Goal: Task Accomplishment & Management: Use online tool/utility

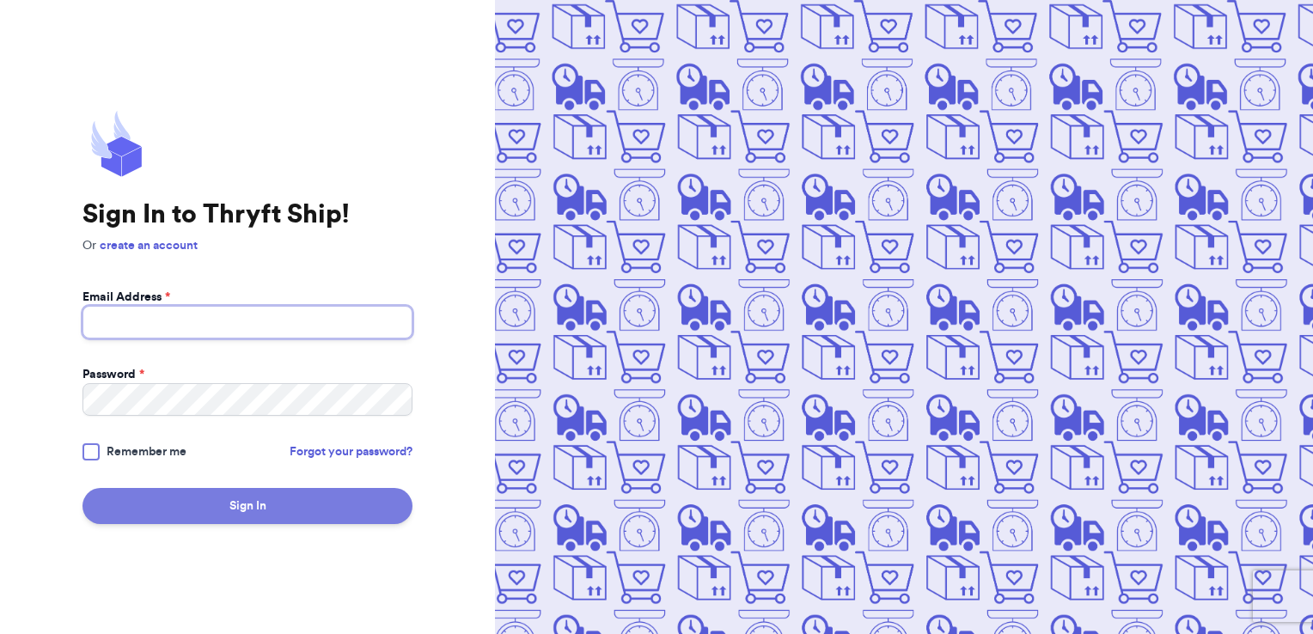
type input "lindsay.vickerman@gmail.com"
click at [323, 510] on button "Sign In" at bounding box center [247, 506] width 330 height 36
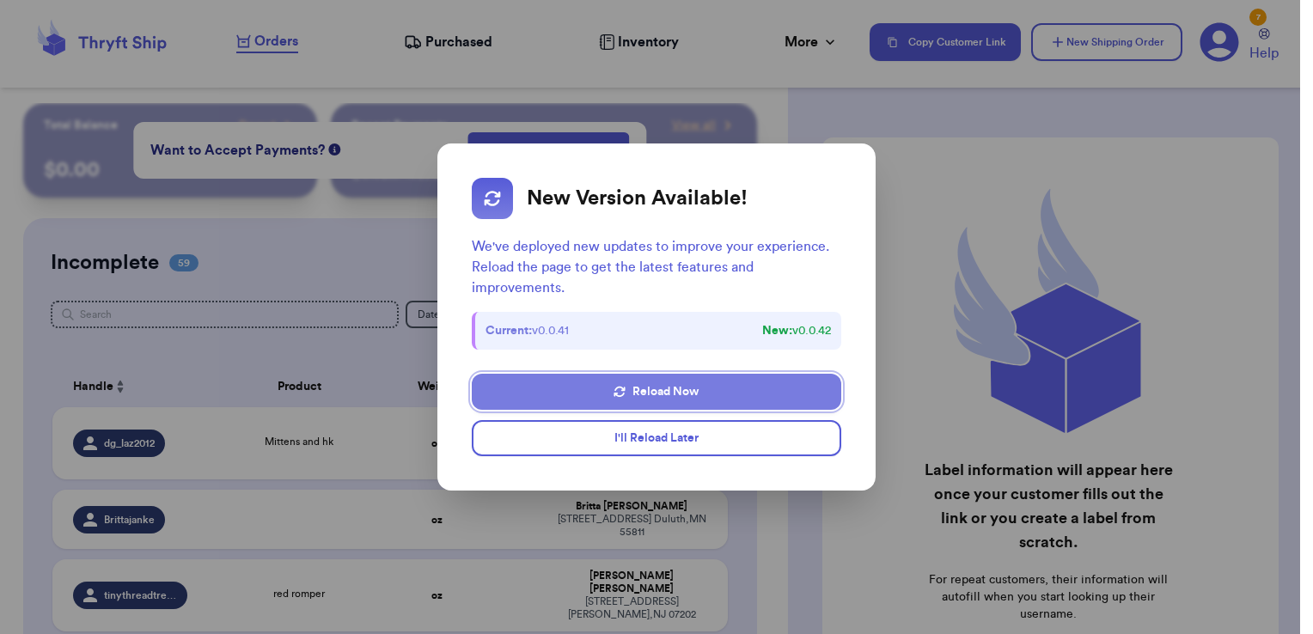
click at [642, 393] on button "Reload Now" at bounding box center [656, 392] width 369 height 36
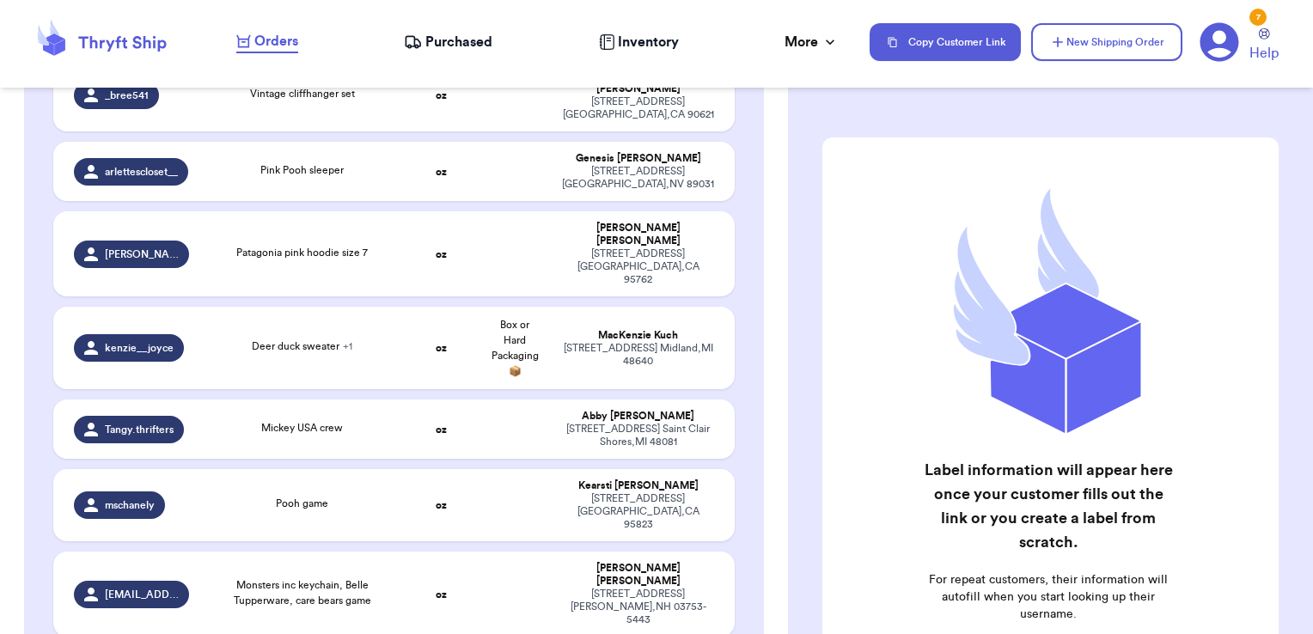
scroll to position [1217, 0]
click at [580, 329] on div "MacKenzie Kuch" at bounding box center [638, 335] width 152 height 13
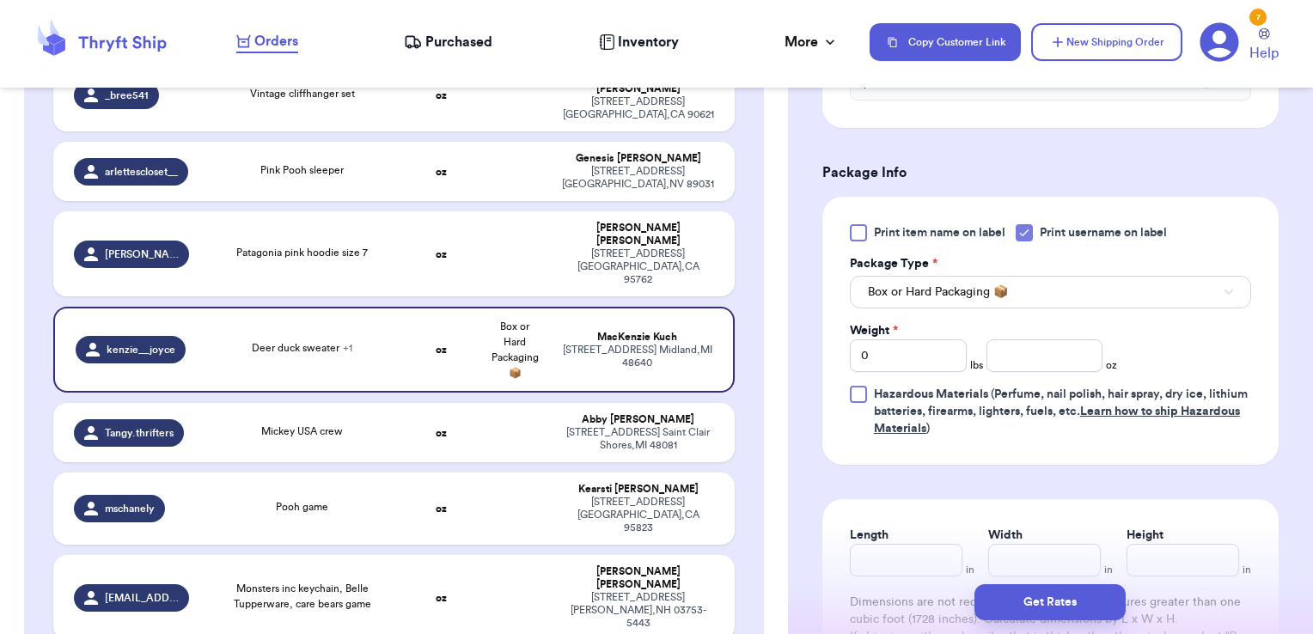
scroll to position [820, 0]
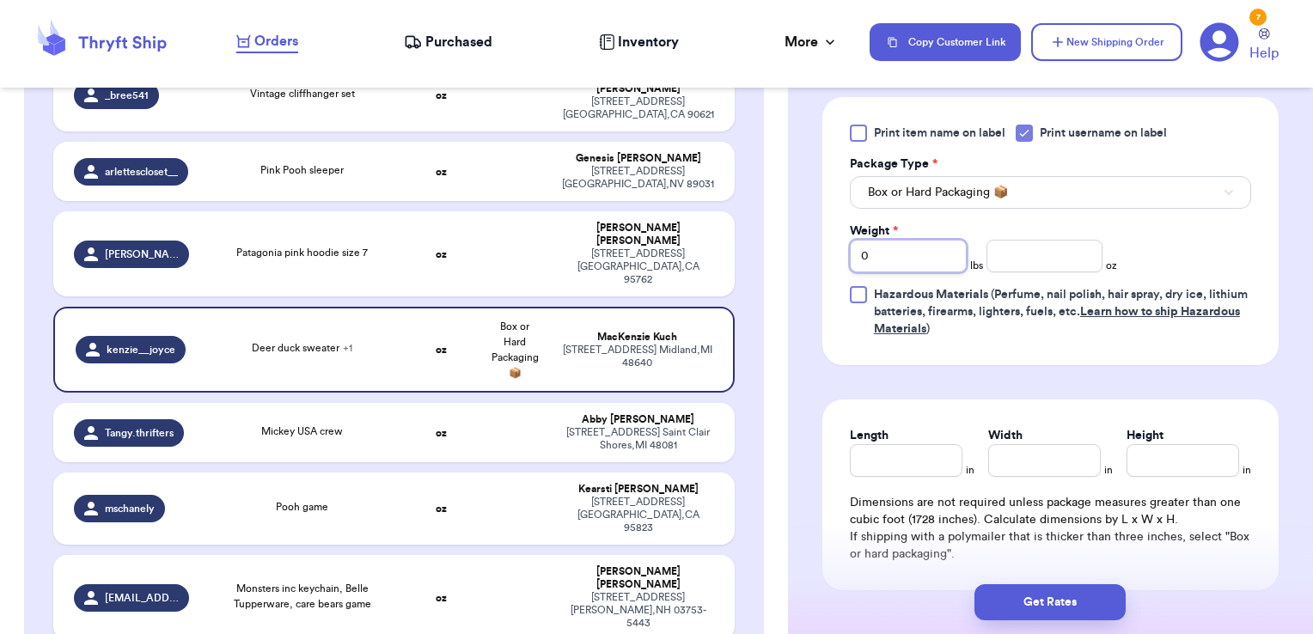
click at [784, 262] on div "Customer Link New Order Total Balance Payout $ 0.00 Recent Payments View all @ …" at bounding box center [656, 317] width 1313 height 634
type input "2"
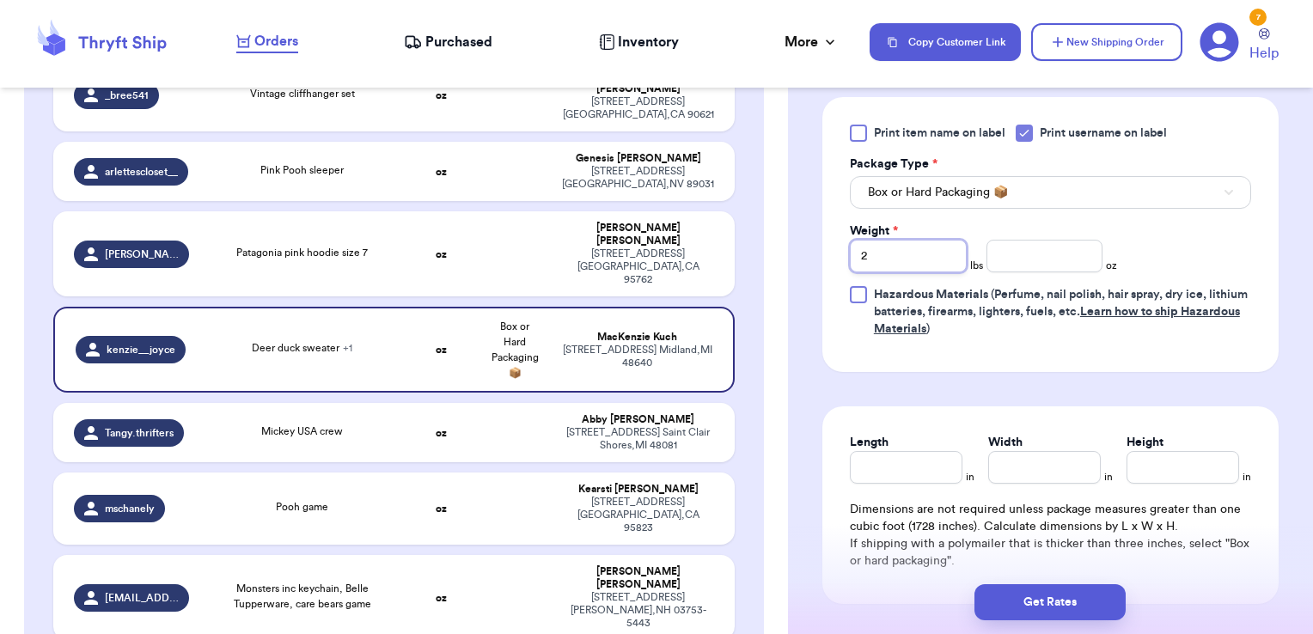
type input "2"
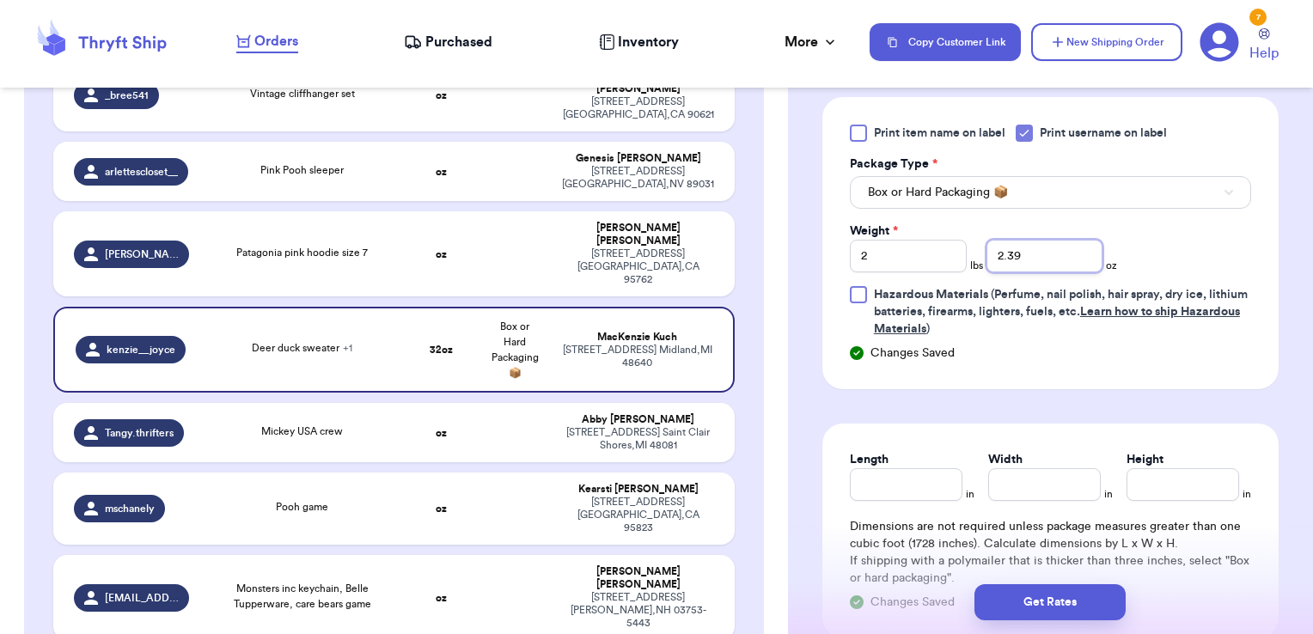
type input "2.39"
type input "10"
type input "16.5"
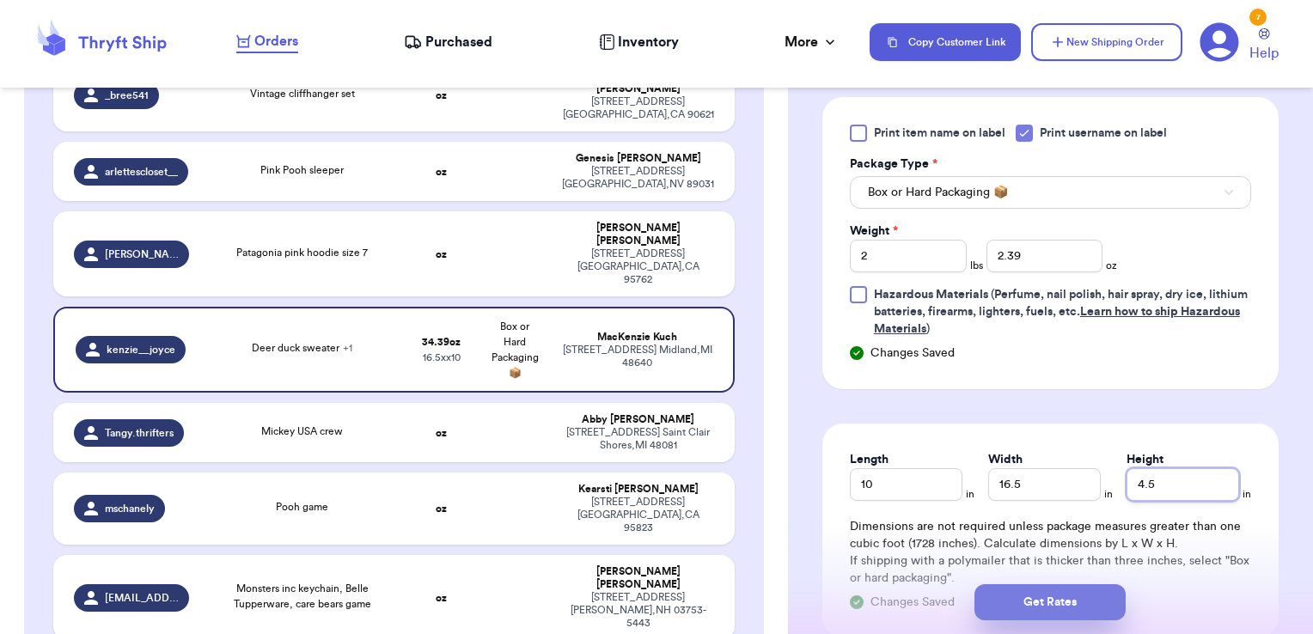
type input "4.5"
click at [1086, 599] on button "Get Rates" at bounding box center [1049, 602] width 151 height 36
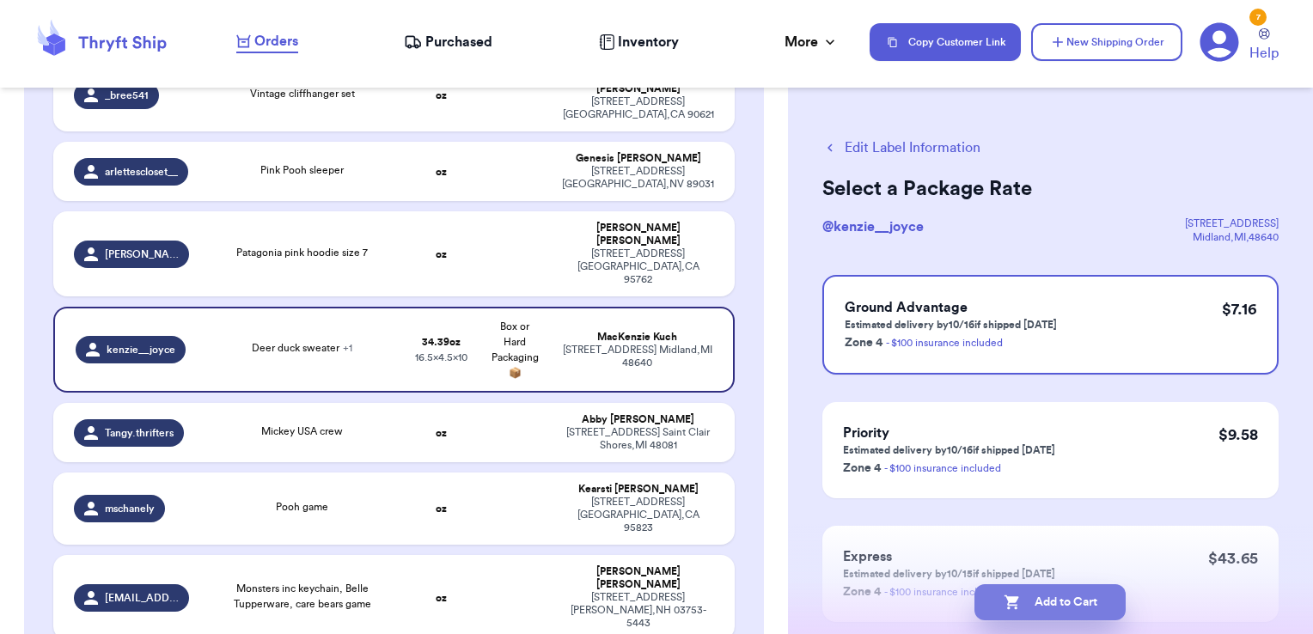
click at [1047, 596] on button "Add to Cart" at bounding box center [1049, 602] width 151 height 36
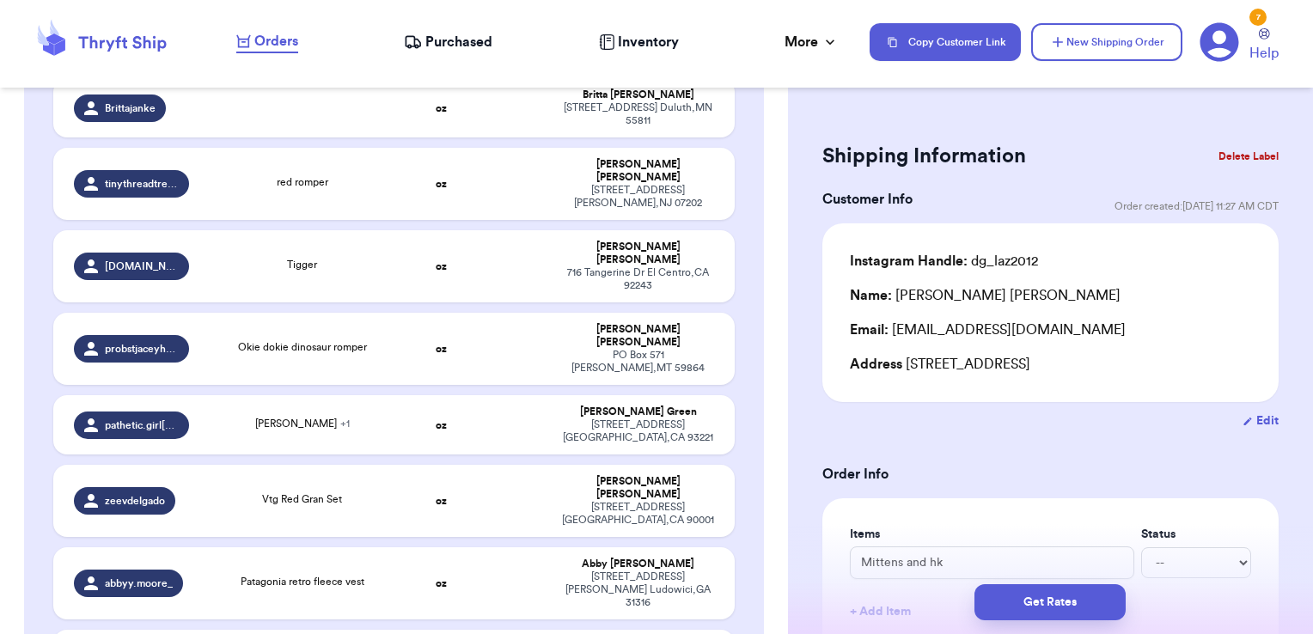
scroll to position [408, 0]
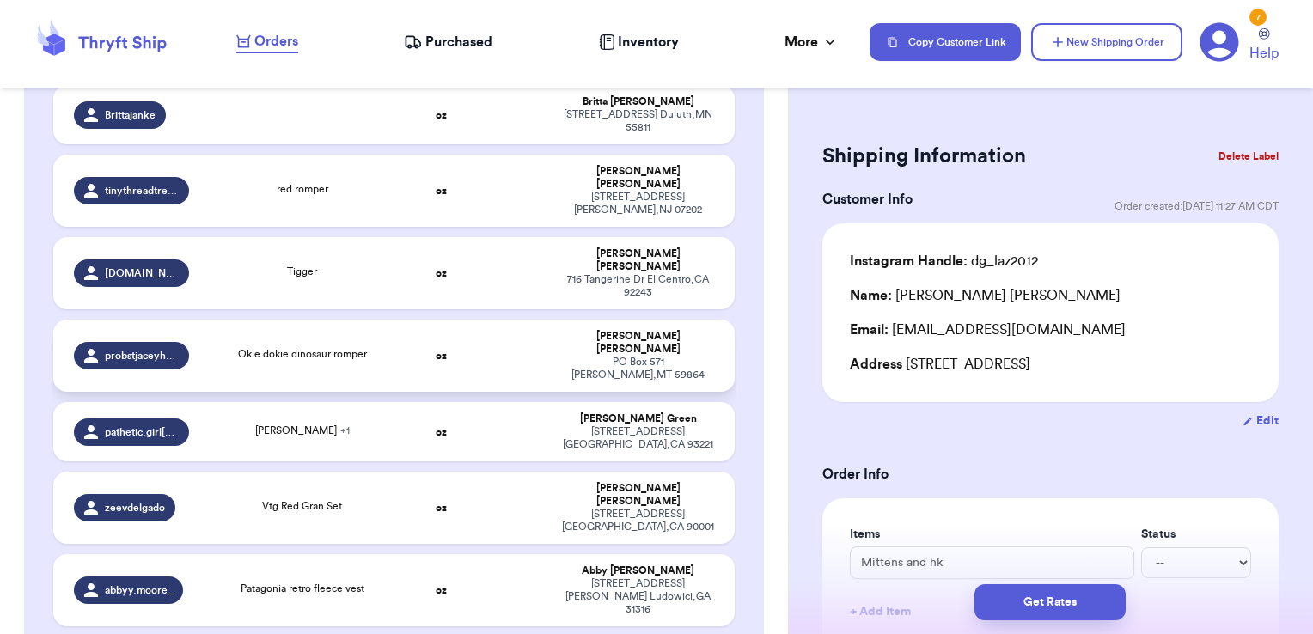
click at [538, 320] on td at bounding box center [515, 356] width 73 height 72
type input "Okie dokie dinosaur romper"
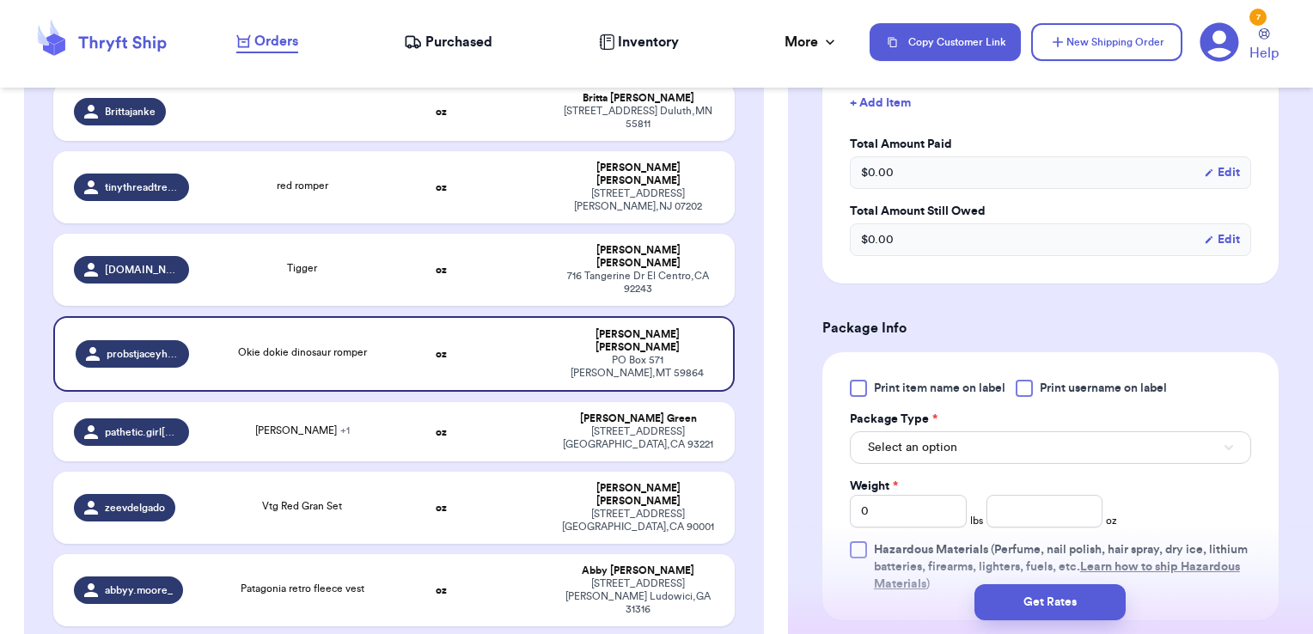
scroll to position [510, 0]
click at [1079, 387] on span "Print username on label" at bounding box center [1103, 386] width 127 height 17
click at [0, 0] on input "Print username on label" at bounding box center [0, 0] width 0 height 0
click at [1031, 455] on button "Select an option" at bounding box center [1050, 446] width 401 height 33
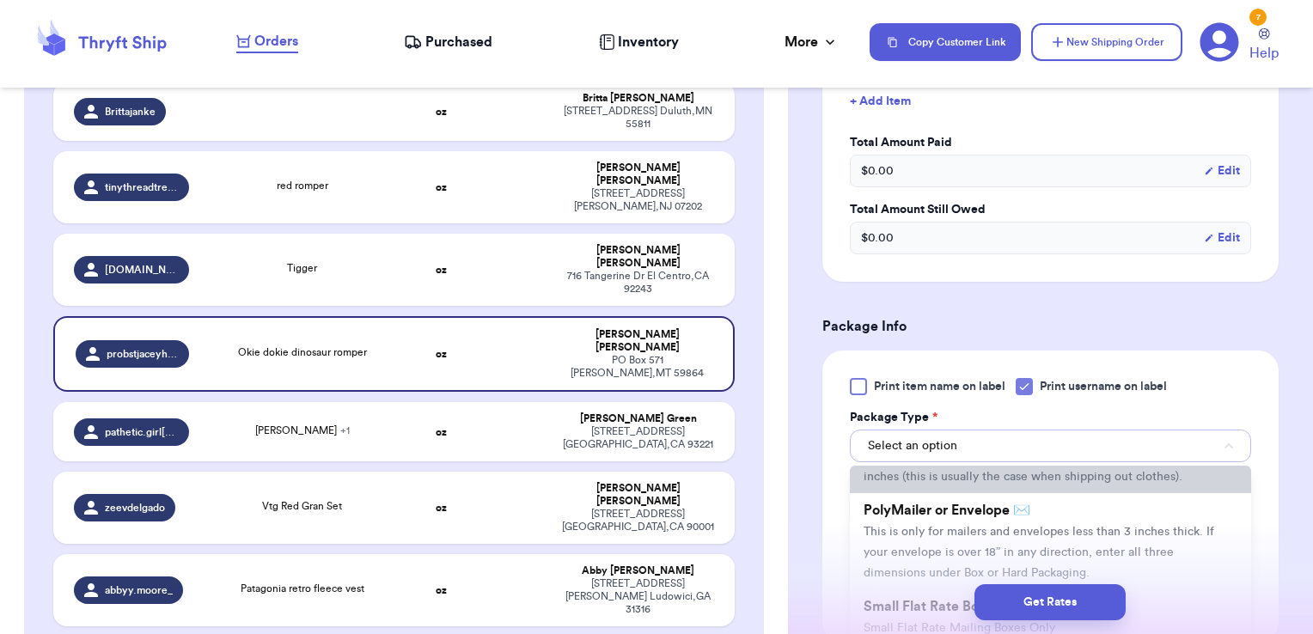
scroll to position [85, 0]
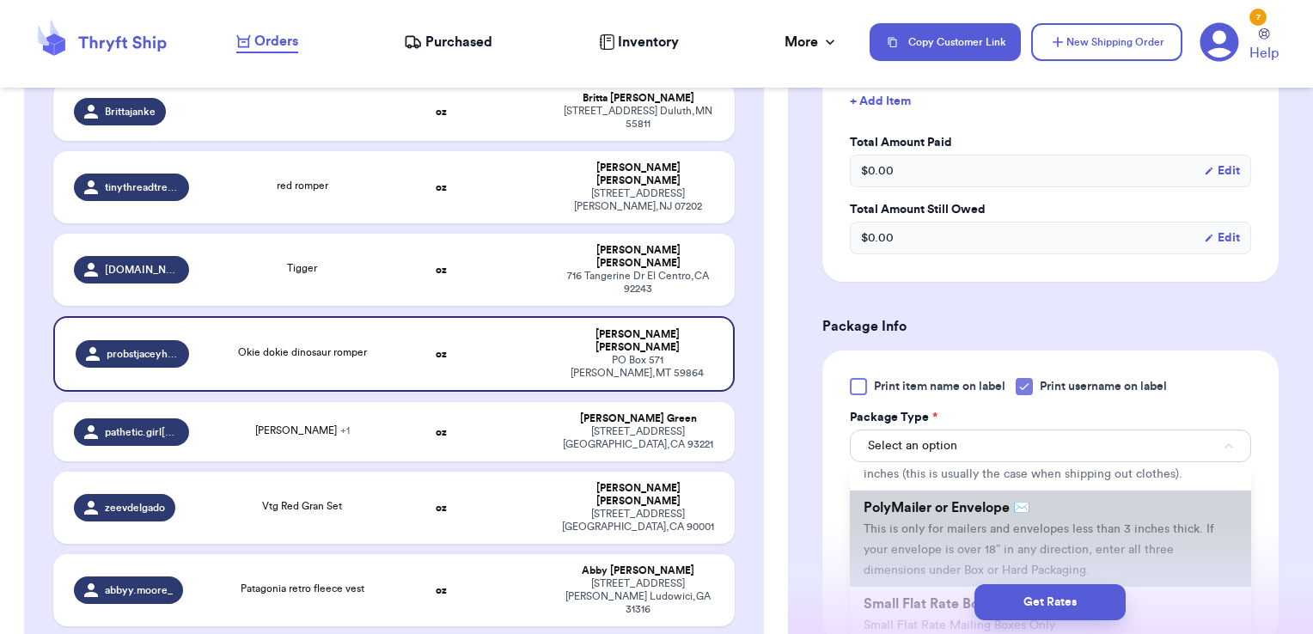
click at [962, 535] on li "PolyMailer or Envelope ✉️ This is only for mailers and envelopes less than 3 in…" at bounding box center [1050, 539] width 401 height 96
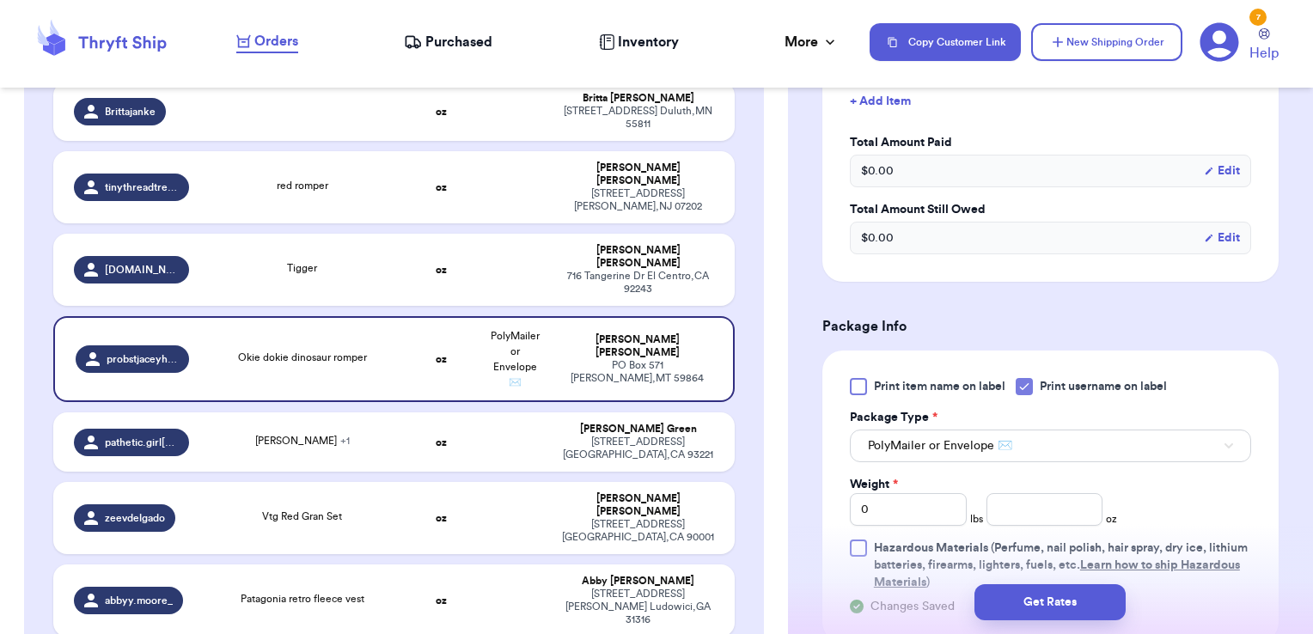
scroll to position [669, 0]
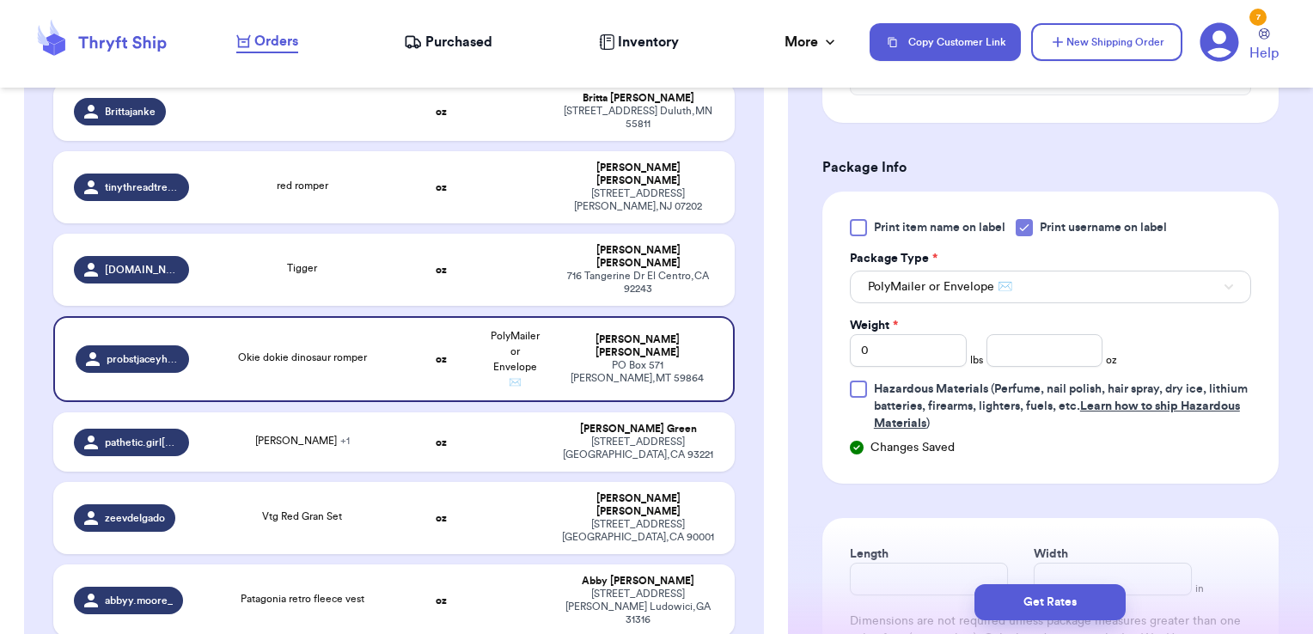
click at [1038, 330] on div "Weight * 0 lbs oz" at bounding box center [983, 342] width 267 height 50
click at [1039, 344] on input "number" at bounding box center [1044, 350] width 117 height 33
type input "6.05"
click at [1095, 594] on button "Get Rates" at bounding box center [1049, 602] width 151 height 36
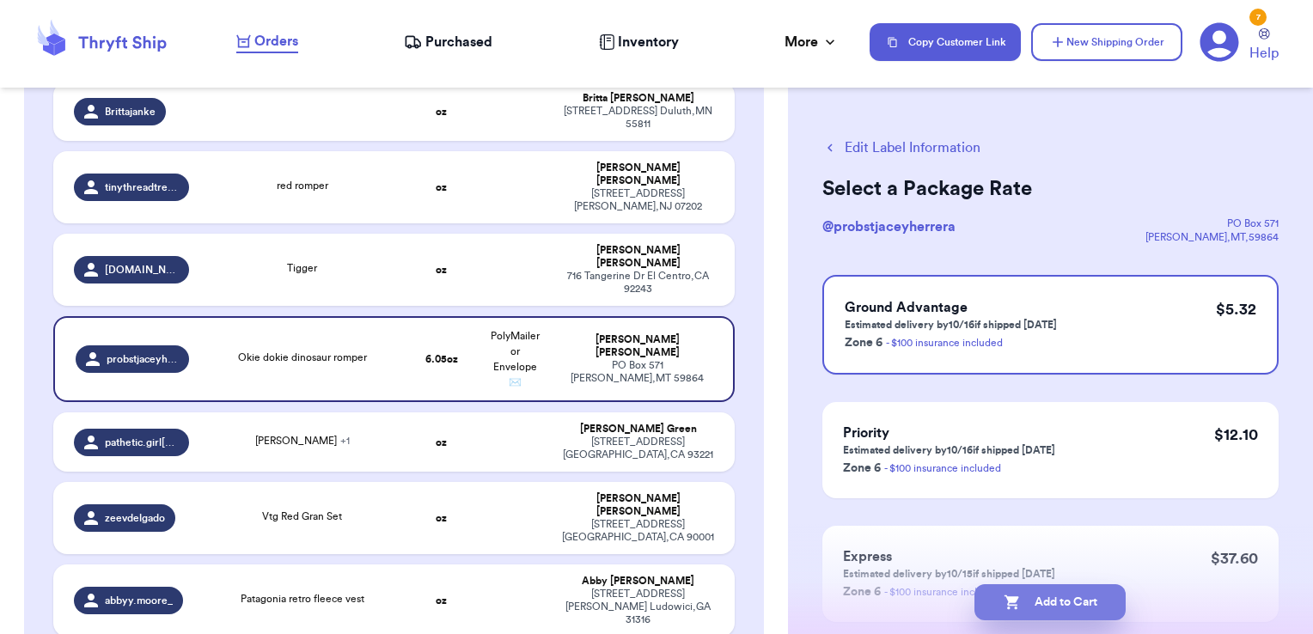
click at [1061, 593] on button "Add to Cart" at bounding box center [1049, 602] width 151 height 36
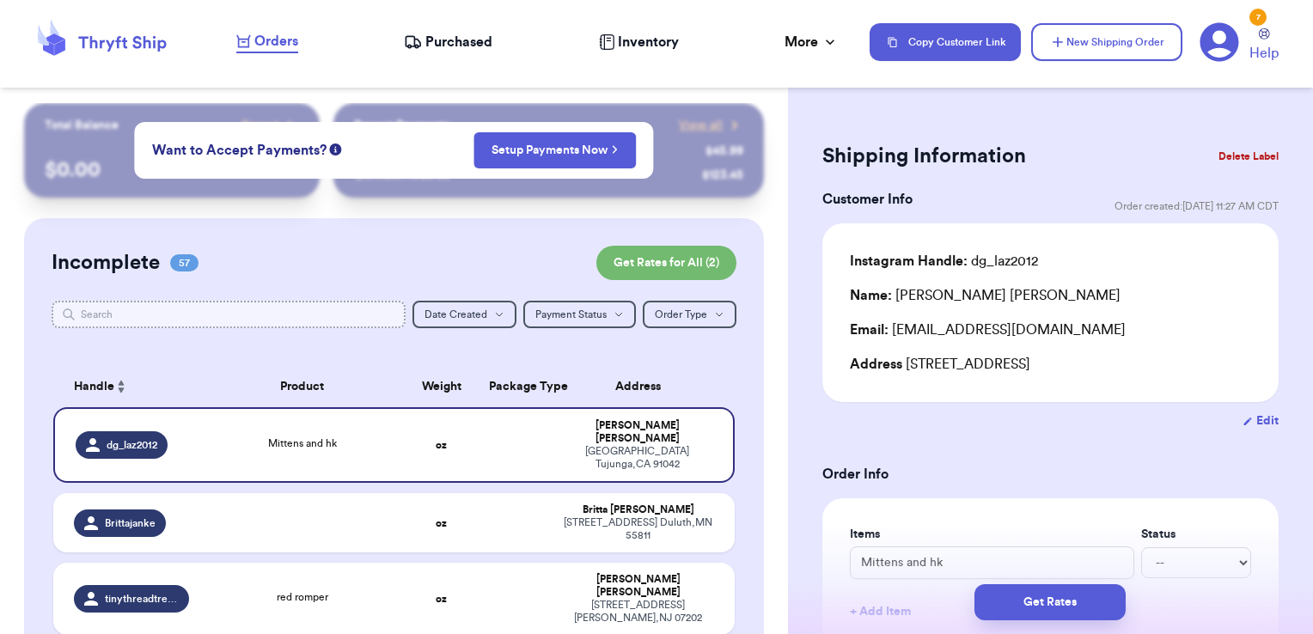
click at [305, 315] on input "text" at bounding box center [229, 314] width 355 height 27
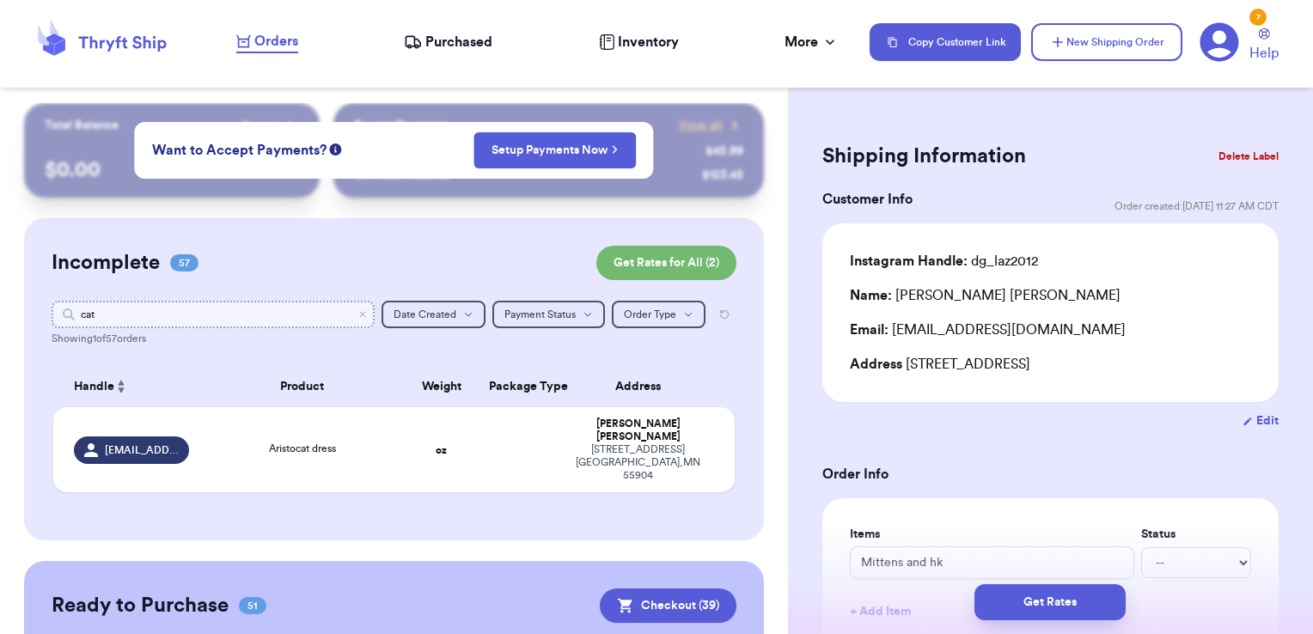
type input "cata"
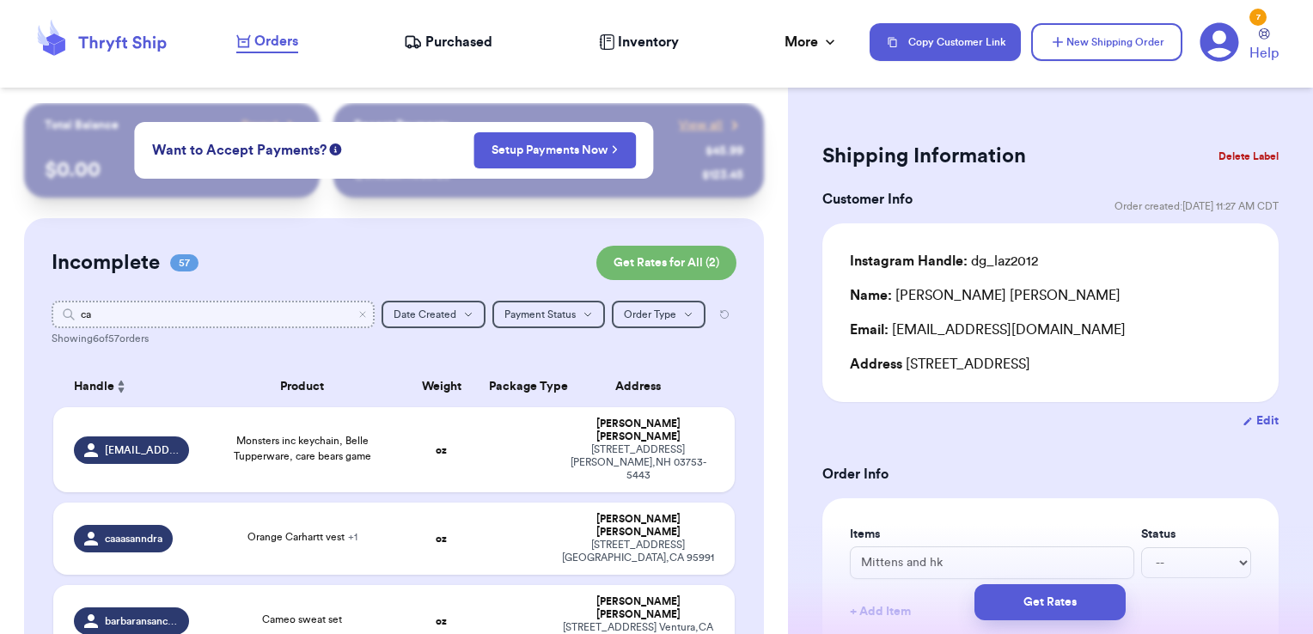
type input "c"
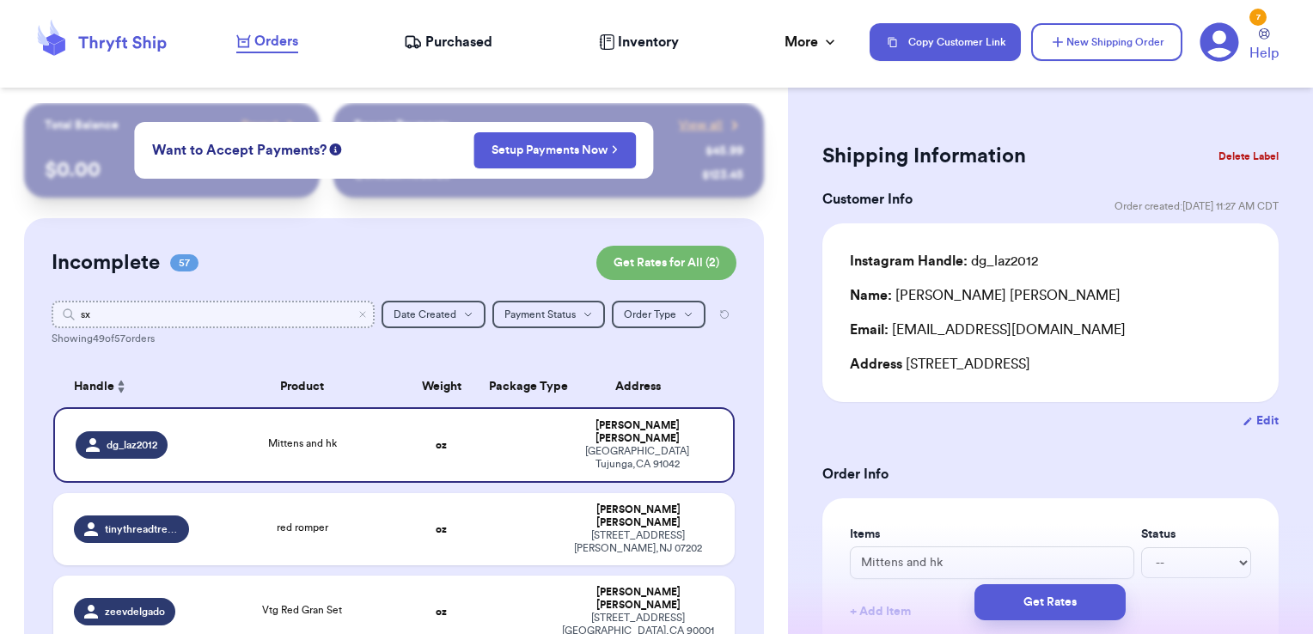
type input "s"
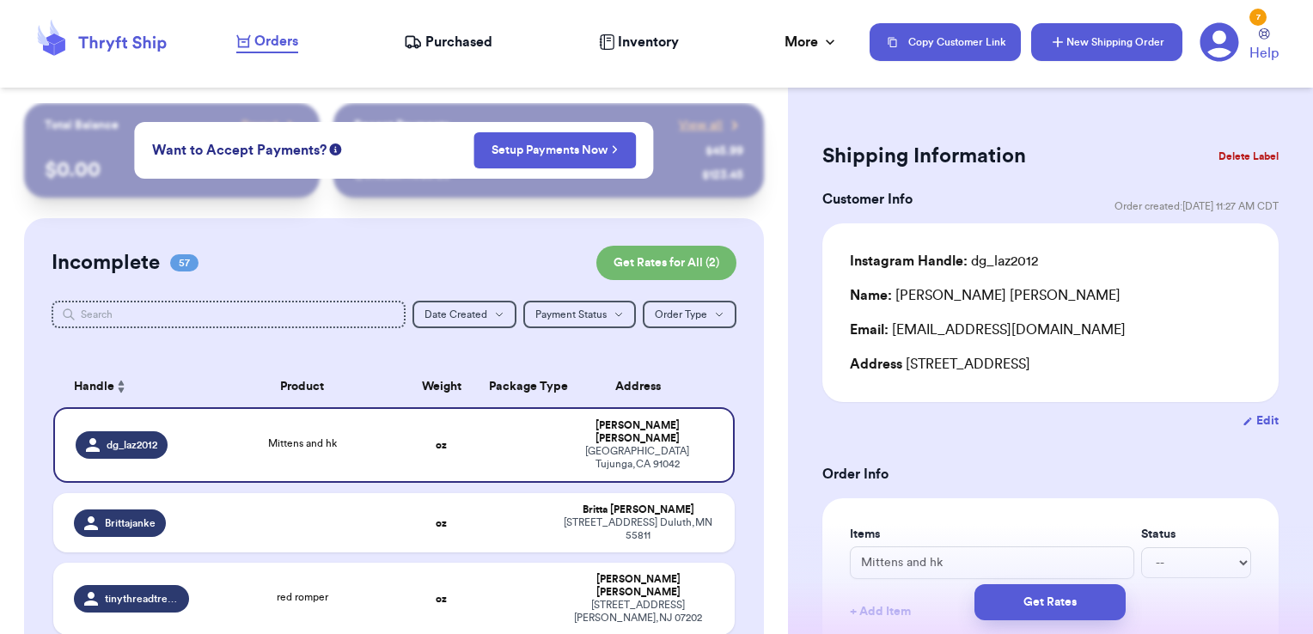
click at [1040, 32] on button "New Shipping Order" at bounding box center [1106, 42] width 151 height 38
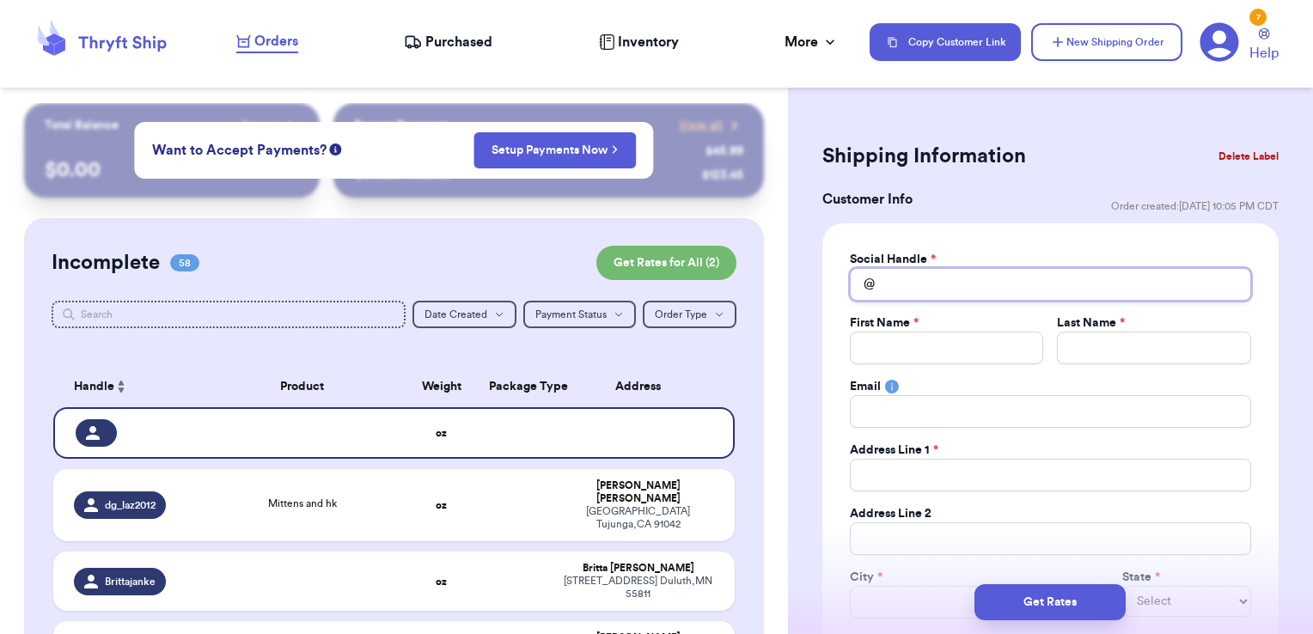
click at [930, 276] on input "Total Amount Paid" at bounding box center [1050, 284] width 401 height 33
type input "c"
type input "cat"
type input "cata"
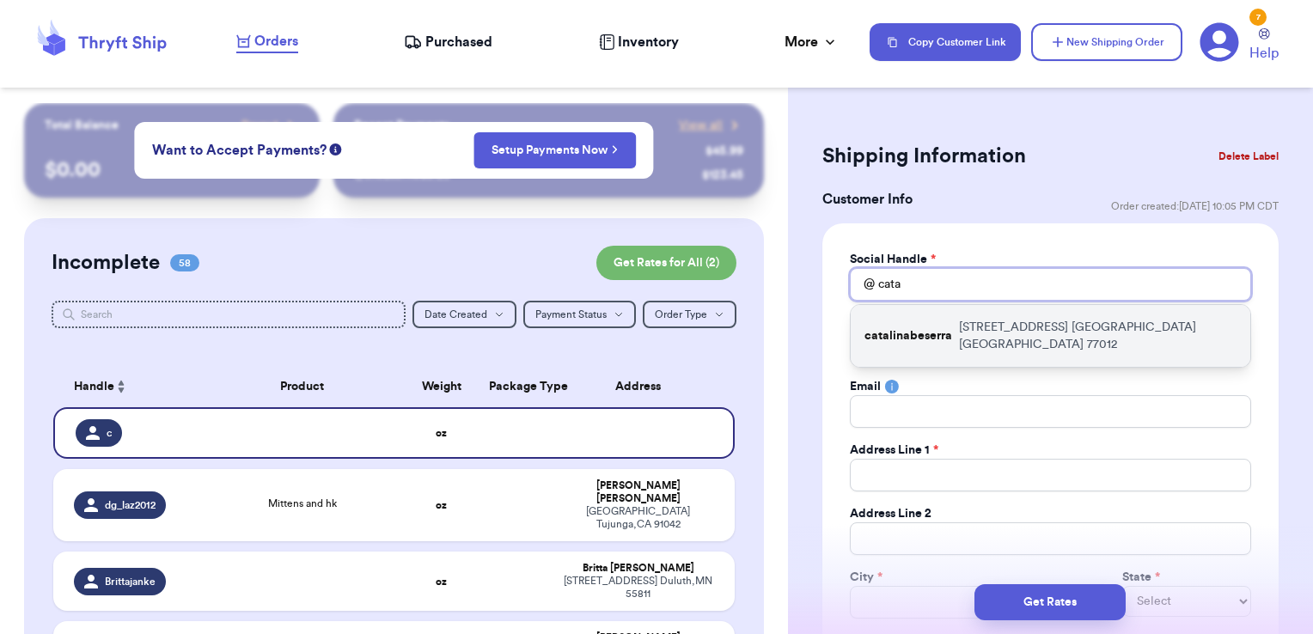
type input "cata"
click at [926, 327] on p "catalinabeserra" at bounding box center [908, 335] width 88 height 17
type input "catalinabeserra"
type input "Catalina"
type input "[PERSON_NAME]"
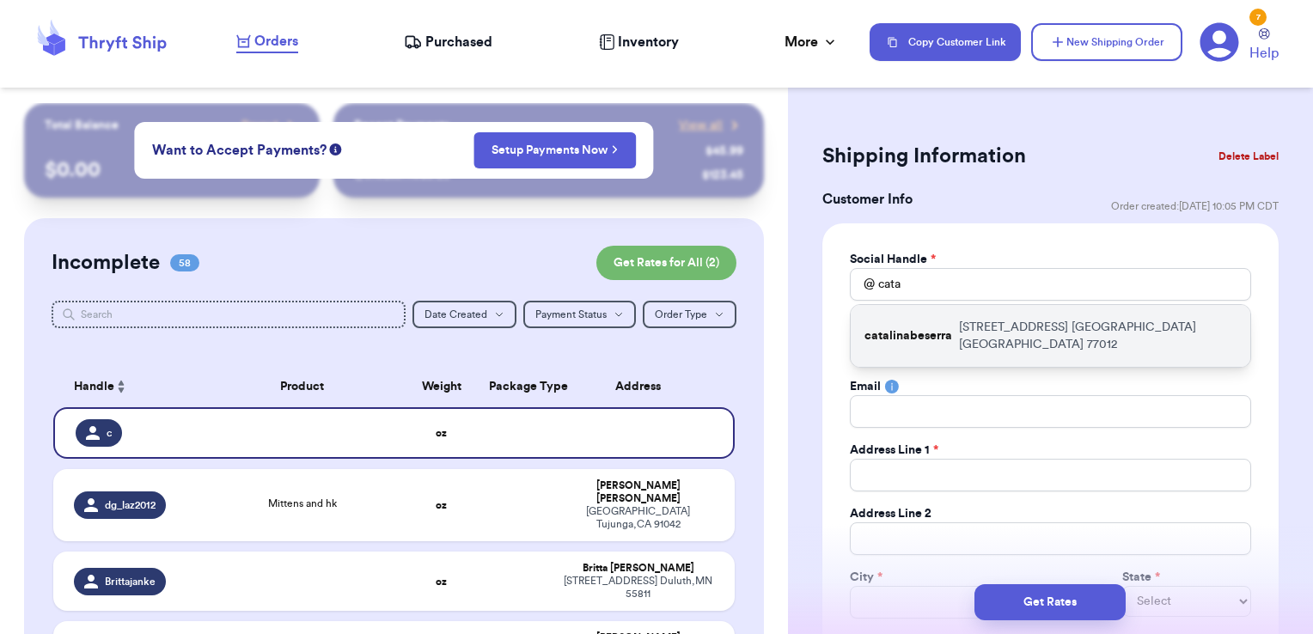
type input "[EMAIL_ADDRESS][DOMAIN_NAME]"
type input "[STREET_ADDRESS]"
type input "[GEOGRAPHIC_DATA]"
select select "[GEOGRAPHIC_DATA]"
type input "77012"
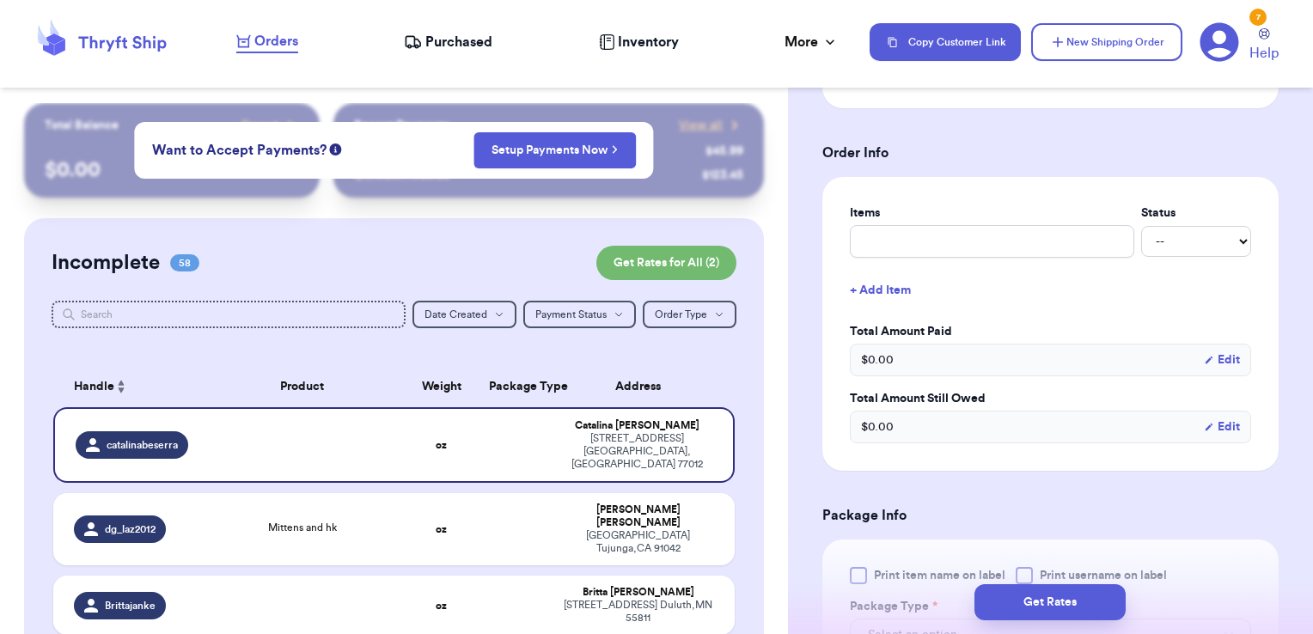
scroll to position [637, 0]
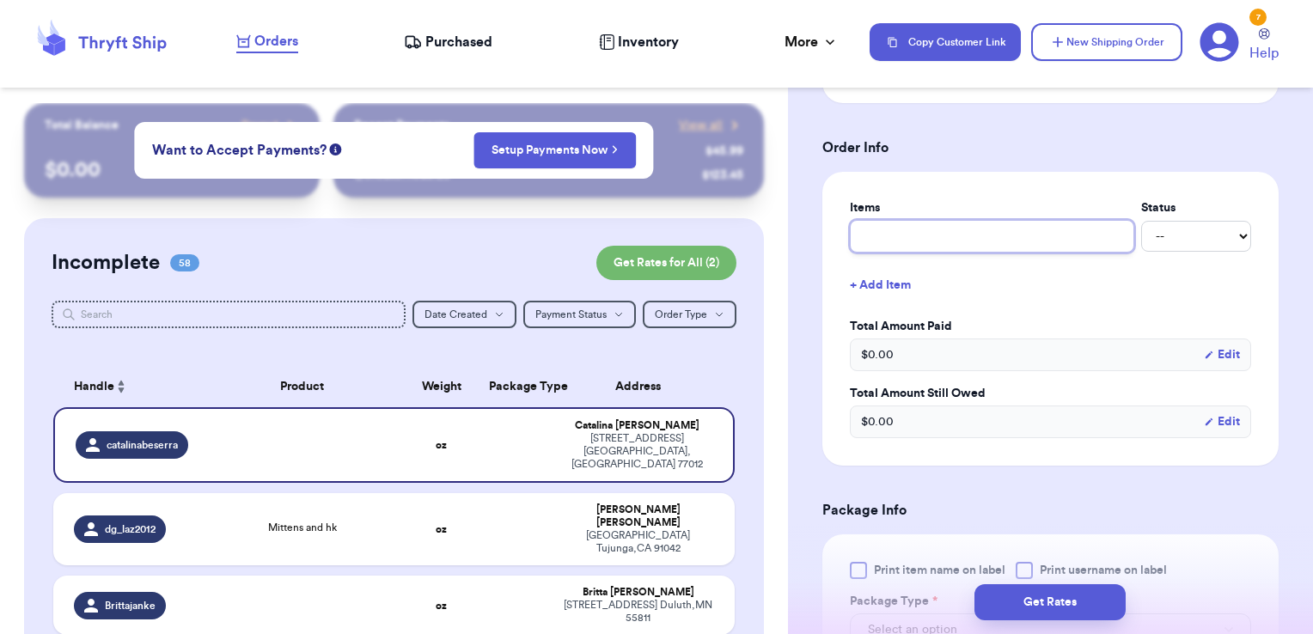
click at [911, 228] on input "text" at bounding box center [992, 236] width 284 height 33
type input "misc - thank you!"
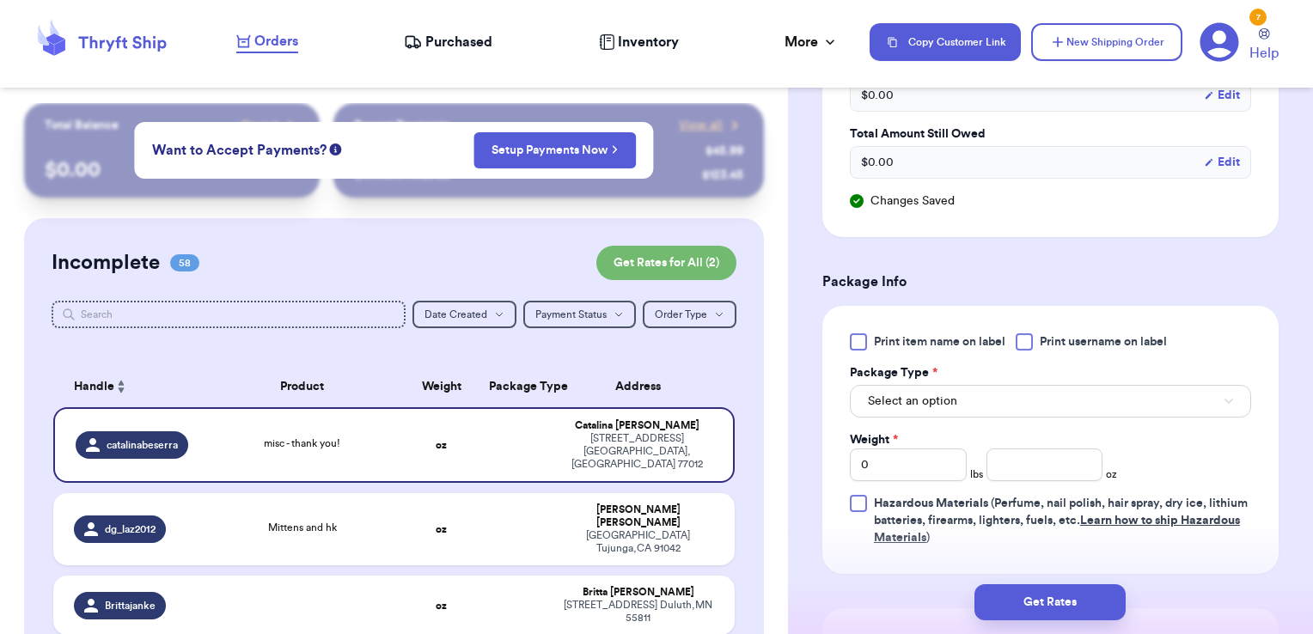
scroll to position [900, 0]
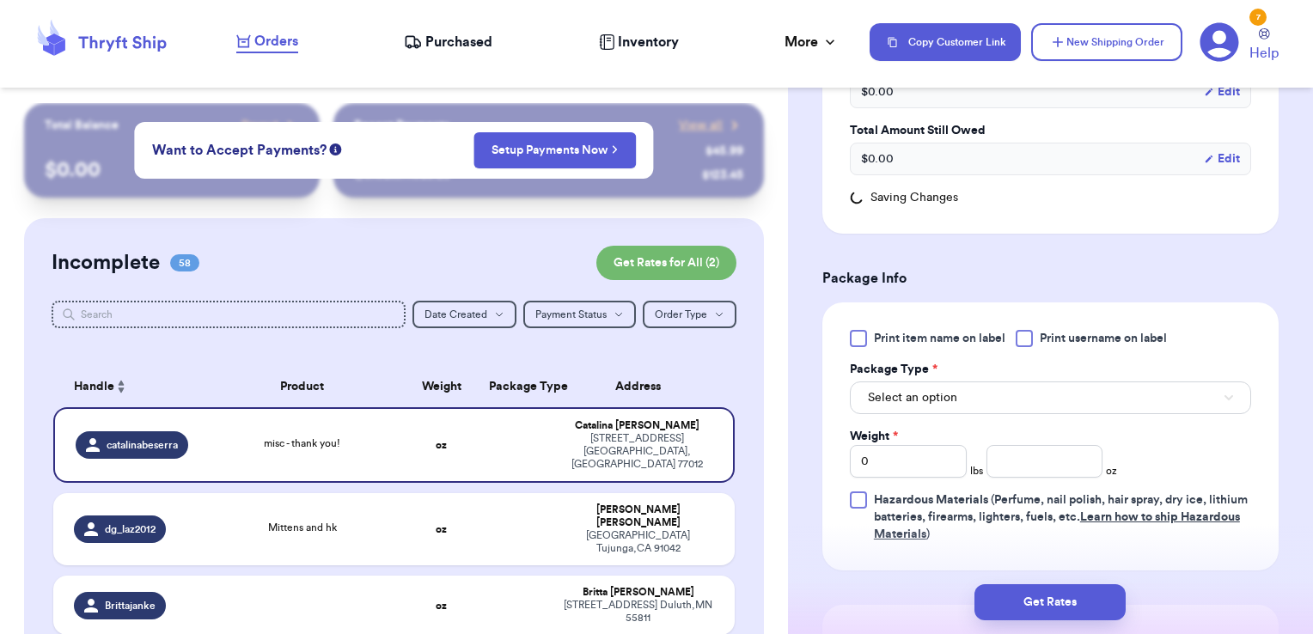
click at [1029, 332] on div at bounding box center [1024, 338] width 17 height 17
click at [0, 0] on input "Print username on label" at bounding box center [0, 0] width 0 height 0
click at [991, 391] on button "Select an option" at bounding box center [1050, 397] width 401 height 33
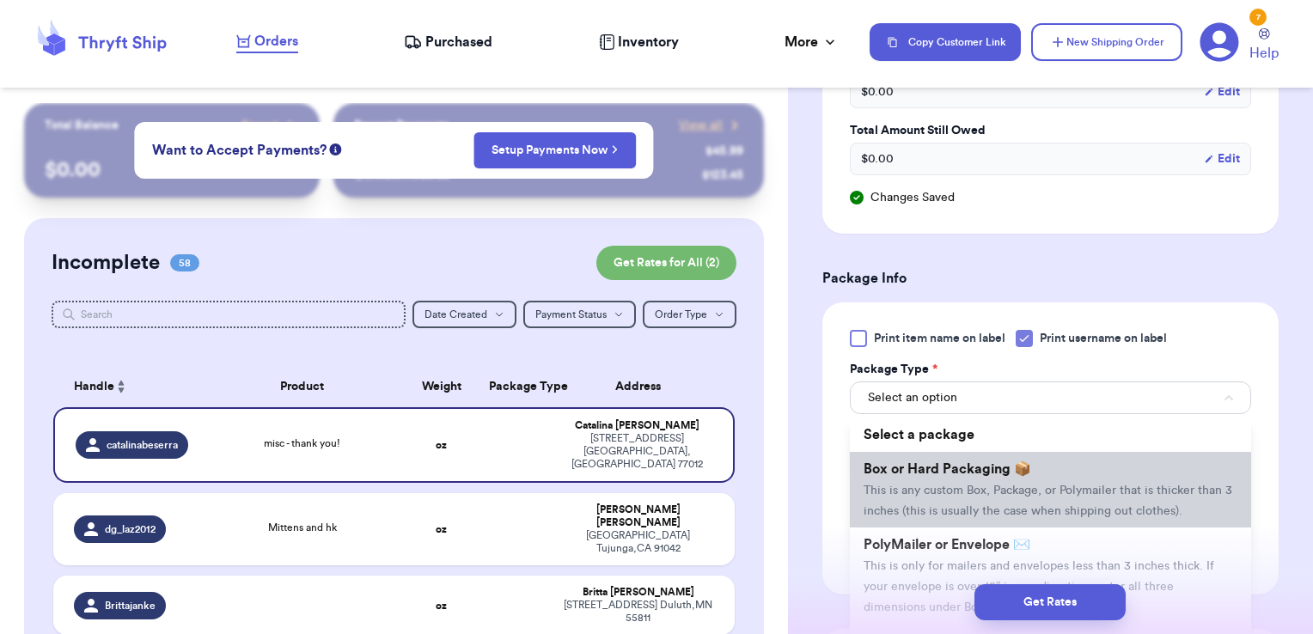
click at [959, 456] on li "Box or Hard Packaging 📦 This is any custom Box, Package, or Polymailer that is …" at bounding box center [1050, 490] width 401 height 76
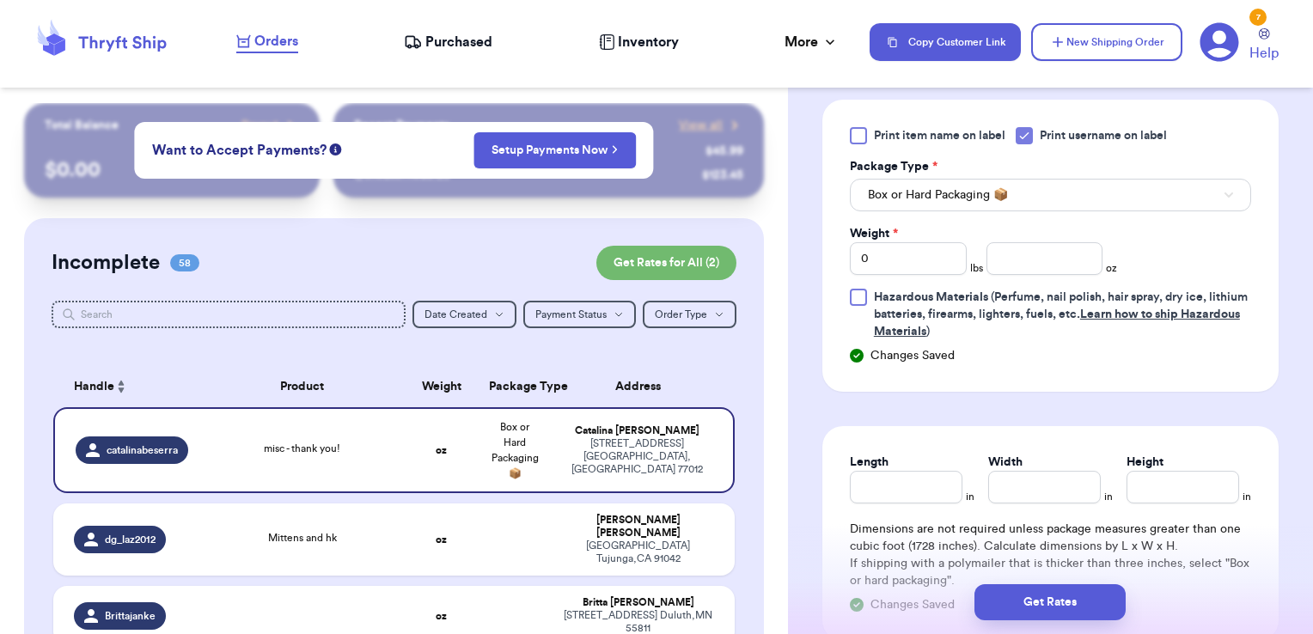
scroll to position [1115, 0]
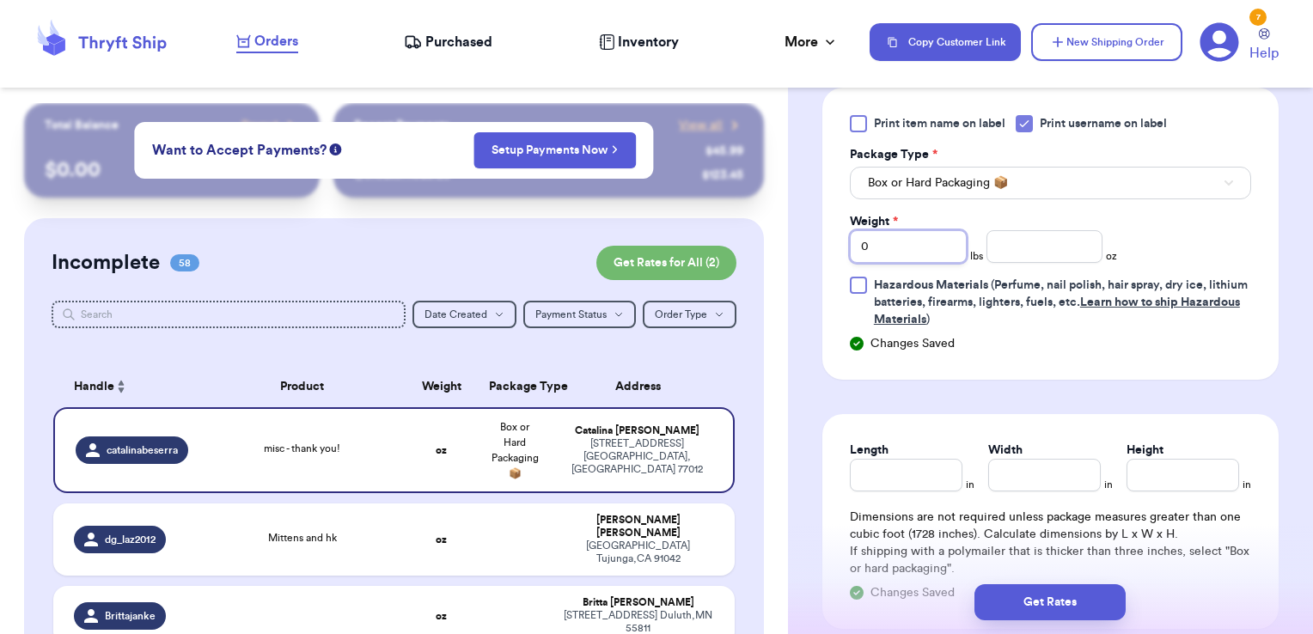
drag, startPoint x: 891, startPoint y: 242, endPoint x: 843, endPoint y: 243, distance: 48.1
click at [843, 243] on div "Print item name on label Print username on label Package Type * Box or Hard Pac…" at bounding box center [1050, 234] width 456 height 292
type input "2"
type input "7.37"
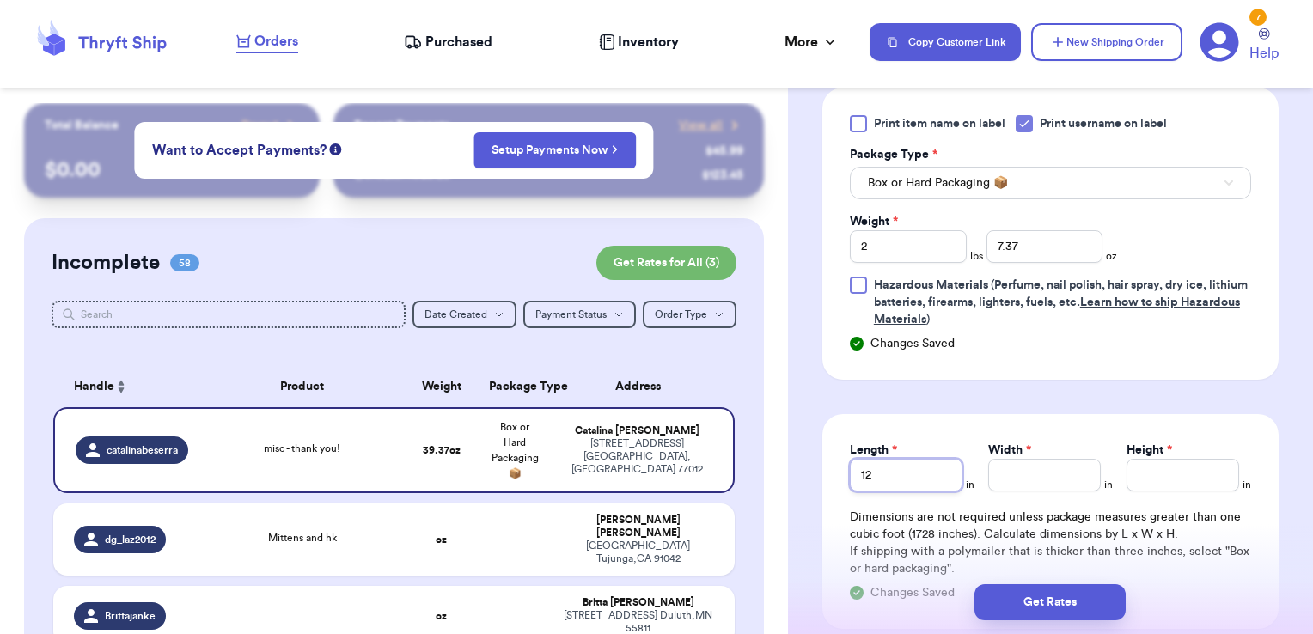
type input "12"
type input "14"
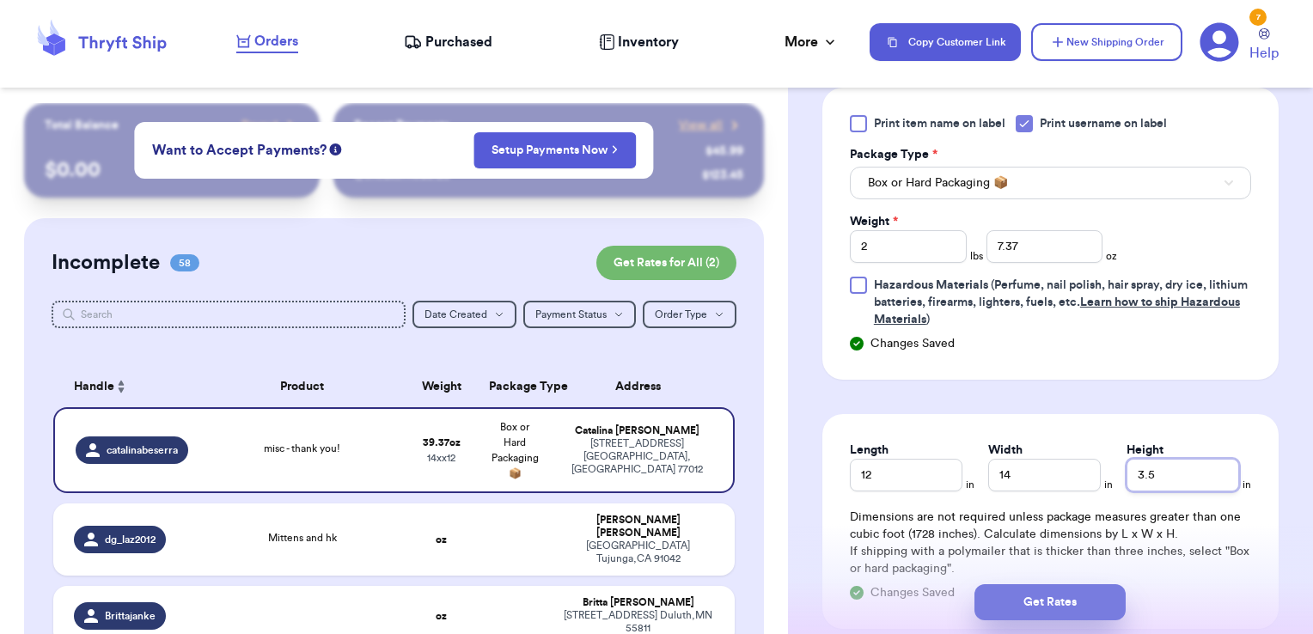
type input "3.5"
click at [997, 595] on button "Get Rates" at bounding box center [1049, 602] width 151 height 36
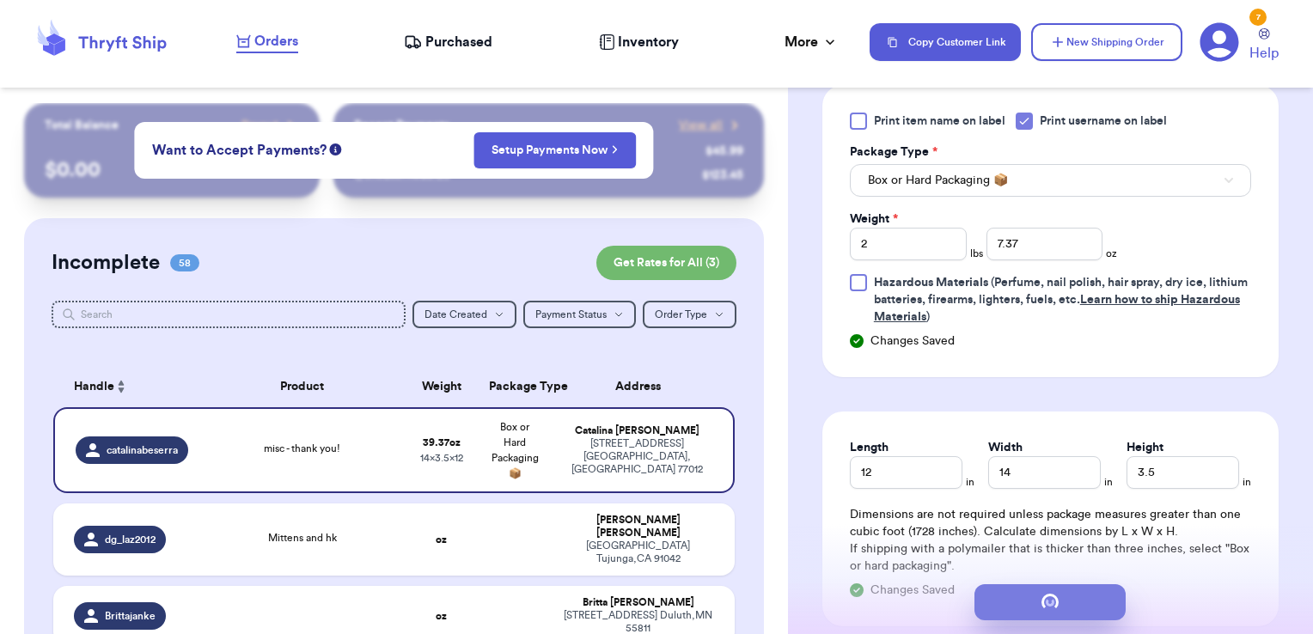
scroll to position [0, 0]
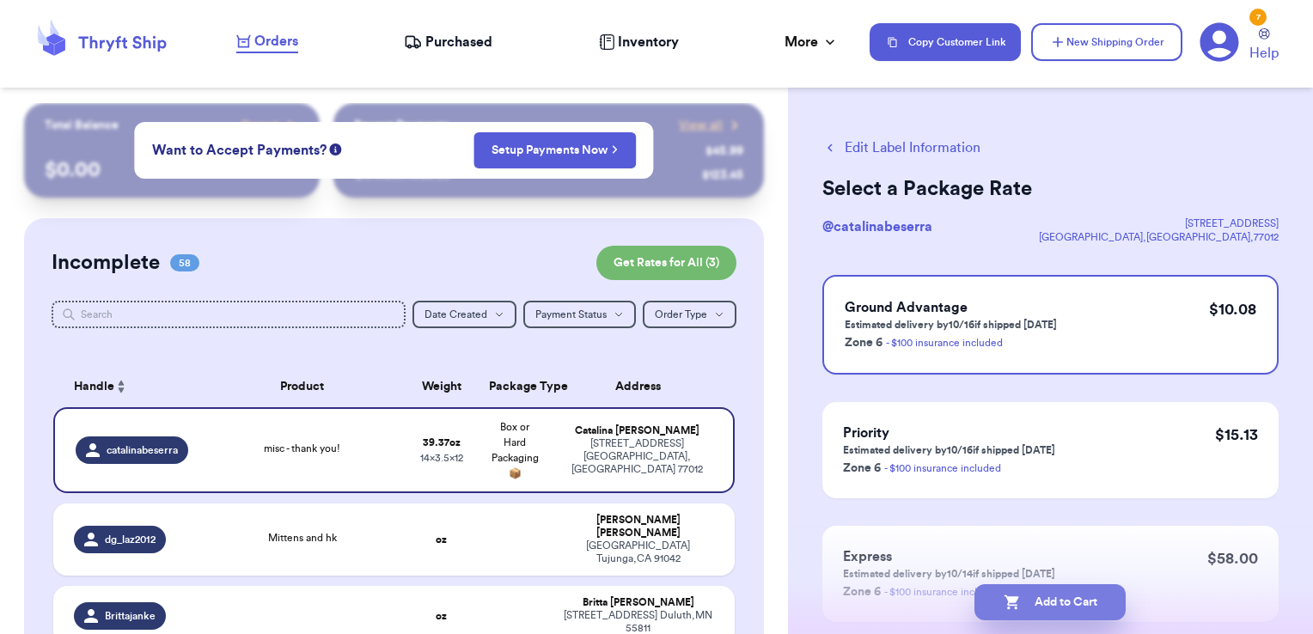
click at [1102, 612] on button "Add to Cart" at bounding box center [1049, 602] width 151 height 36
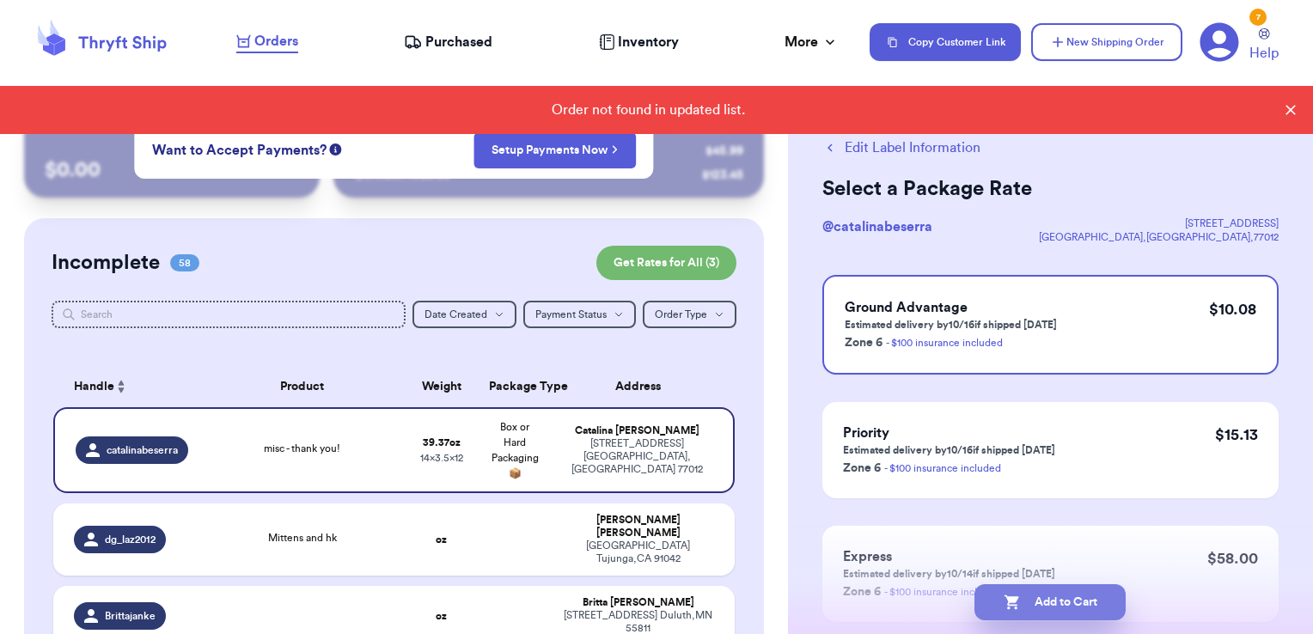
click at [1113, 599] on button "Add to Cart" at bounding box center [1049, 602] width 151 height 36
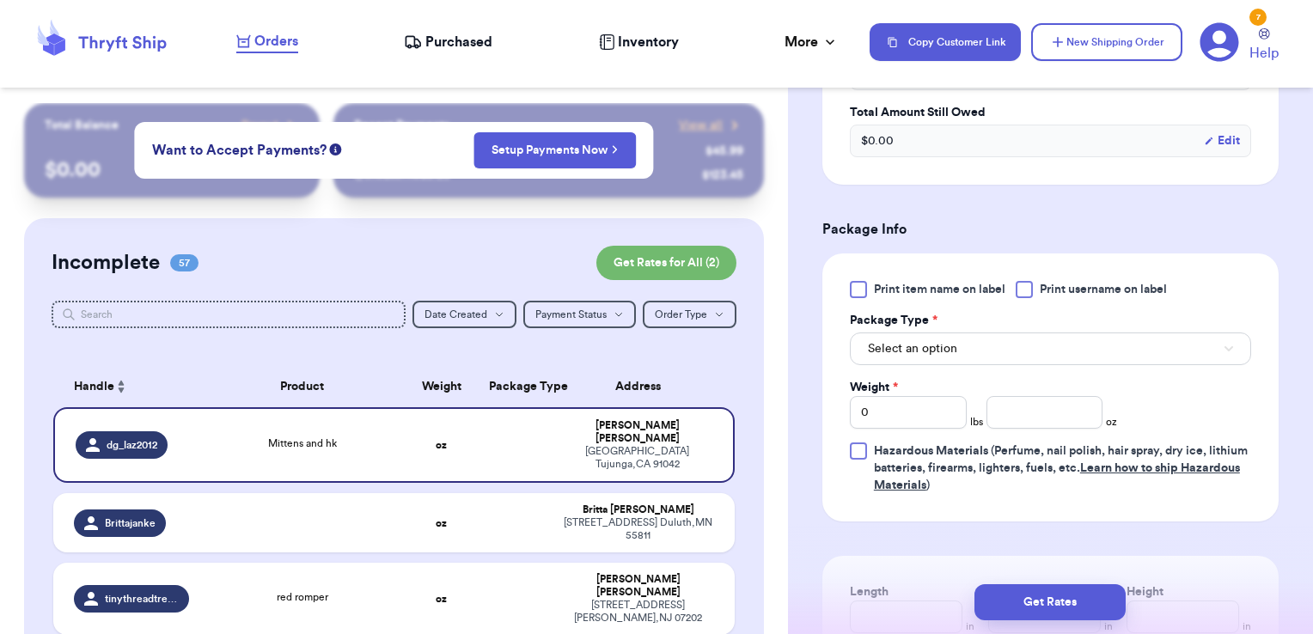
scroll to position [608, 0]
click at [1057, 294] on span "Print username on label" at bounding box center [1103, 288] width 127 height 17
click at [0, 0] on input "Print username on label" at bounding box center [0, 0] width 0 height 0
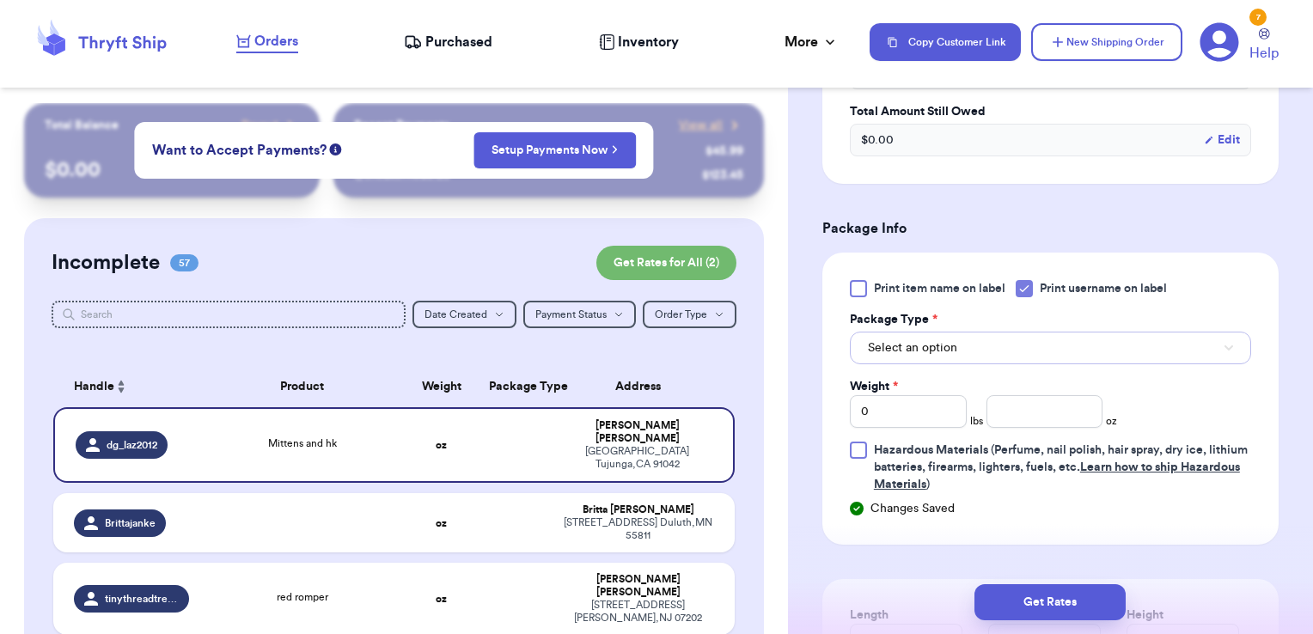
click at [1010, 354] on button "Select an option" at bounding box center [1050, 348] width 401 height 33
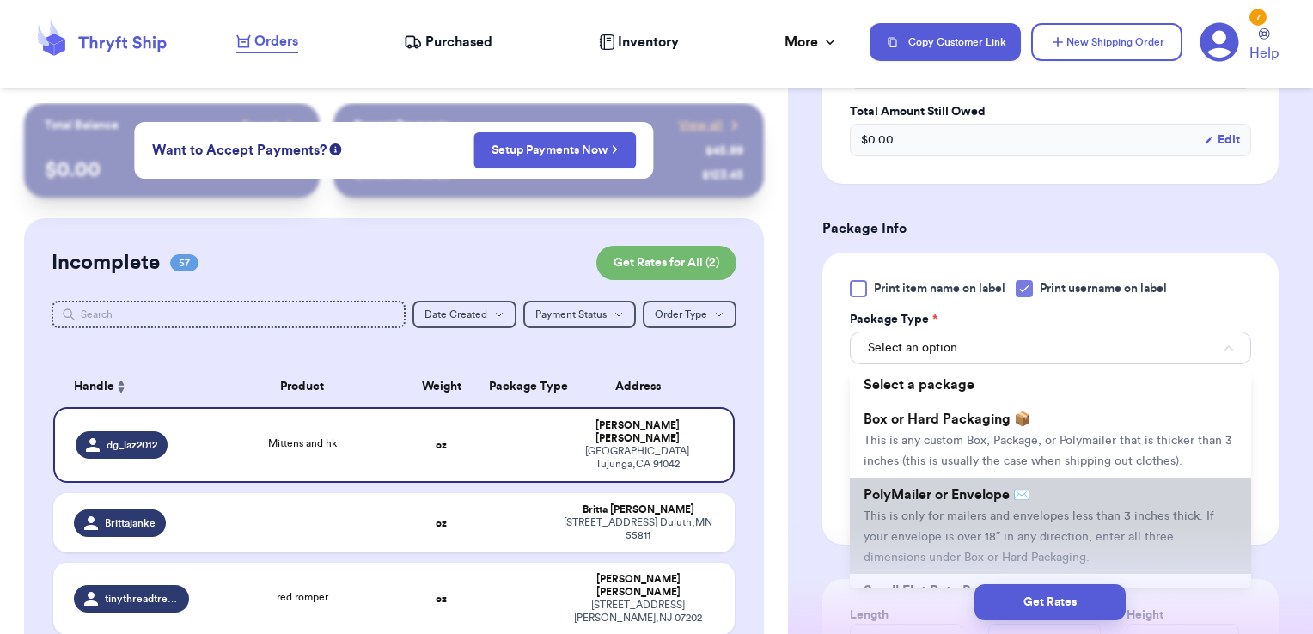
click at [945, 502] on span "PolyMailer or Envelope ✉️" at bounding box center [946, 495] width 167 height 14
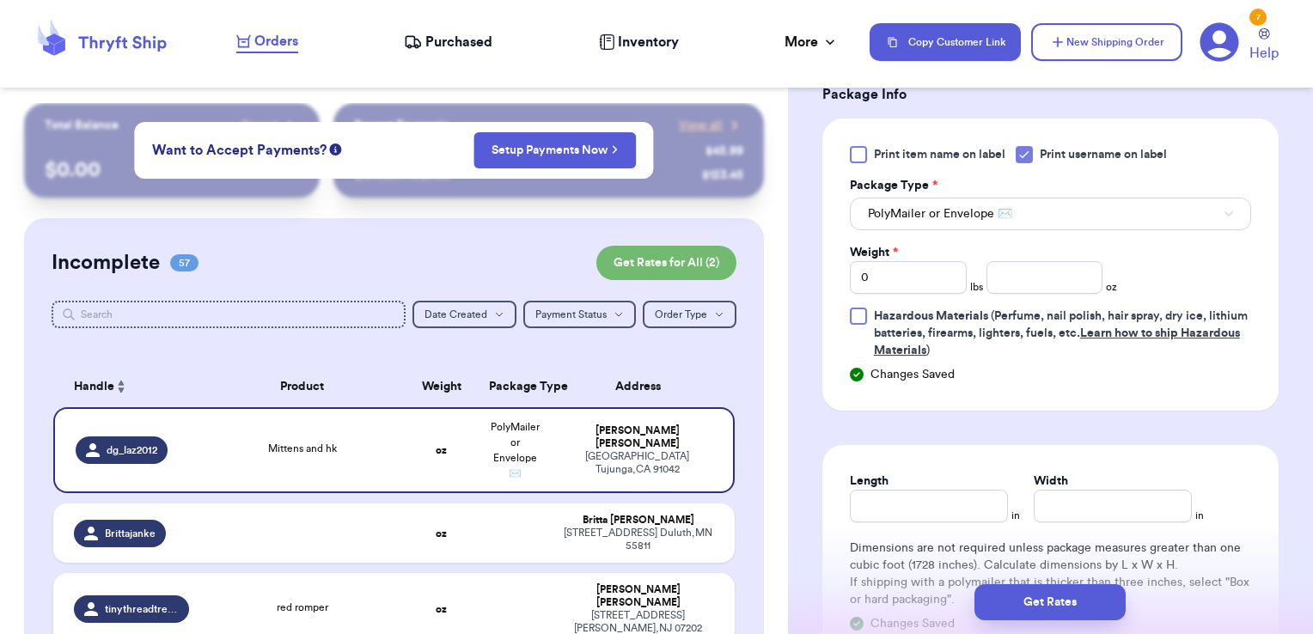
scroll to position [821, 0]
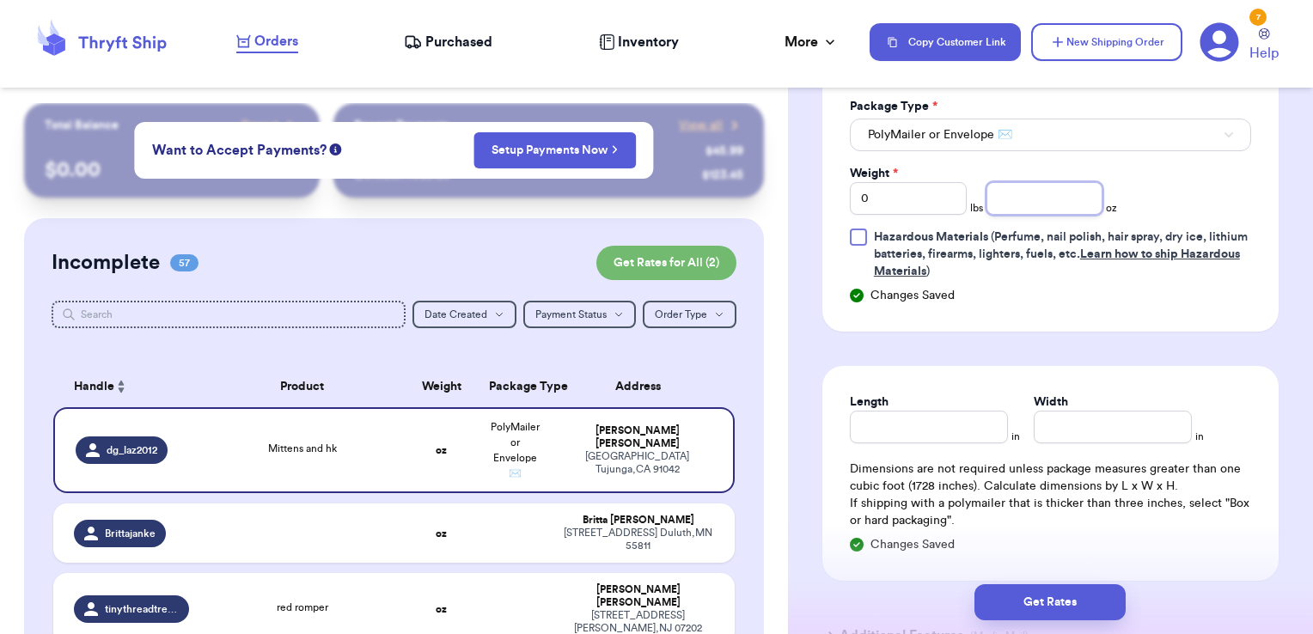
click at [997, 183] on input "number" at bounding box center [1044, 198] width 117 height 33
type input "4.81"
click at [1069, 590] on button "Get Rates" at bounding box center [1049, 602] width 151 height 36
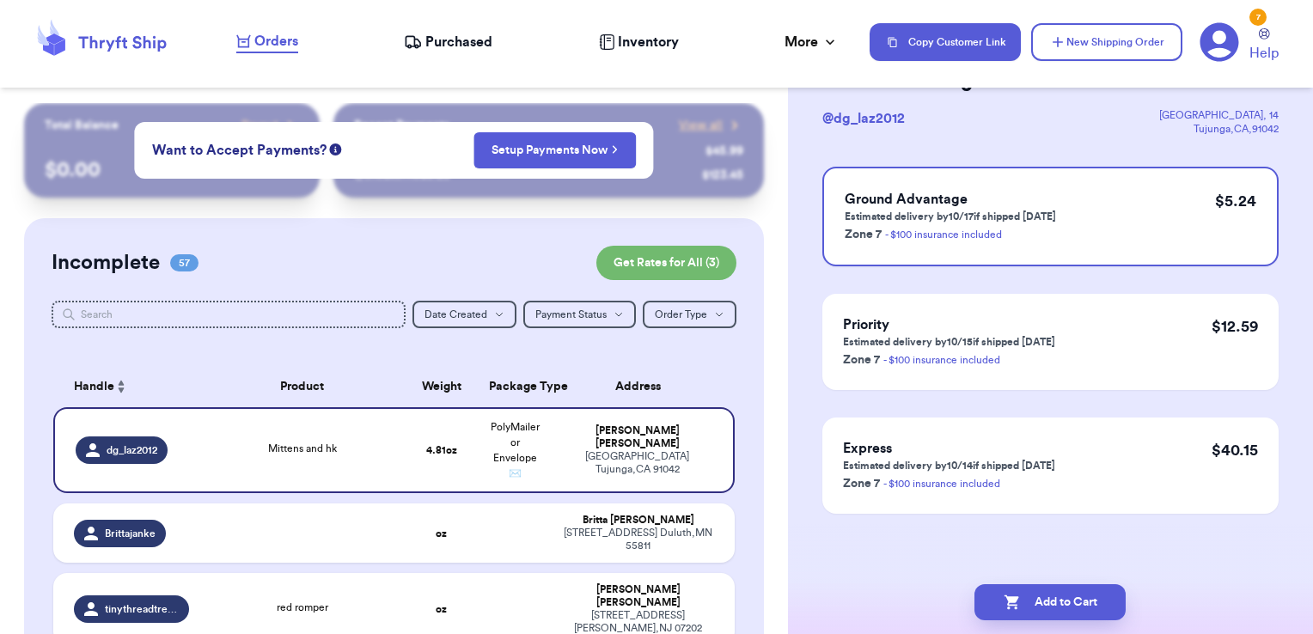
scroll to position [0, 0]
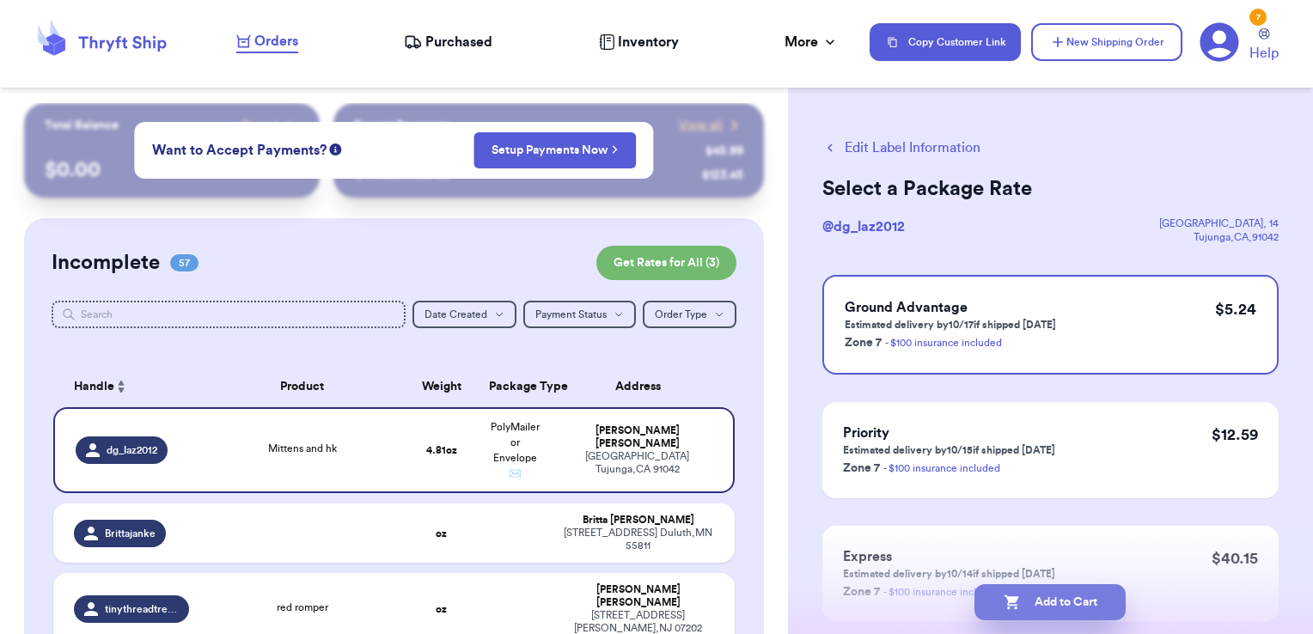
click at [1056, 607] on button "Add to Cart" at bounding box center [1049, 602] width 151 height 36
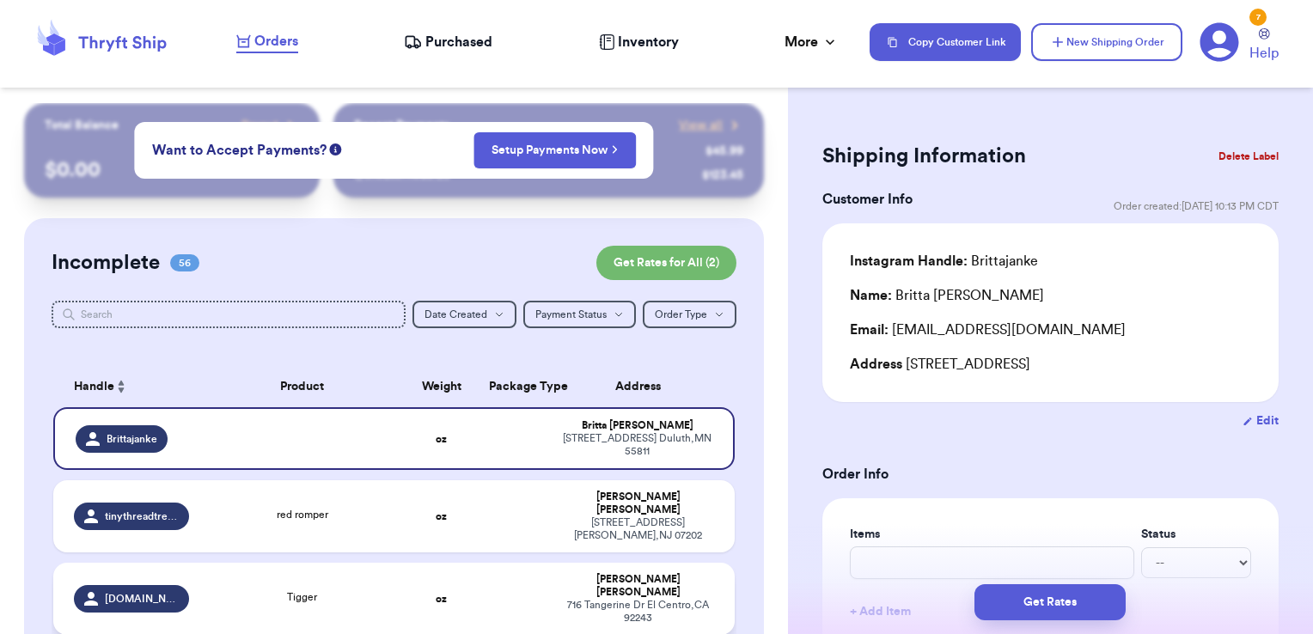
click at [577, 573] on div "[PERSON_NAME]" at bounding box center [638, 586] width 152 height 26
type input "Tigger"
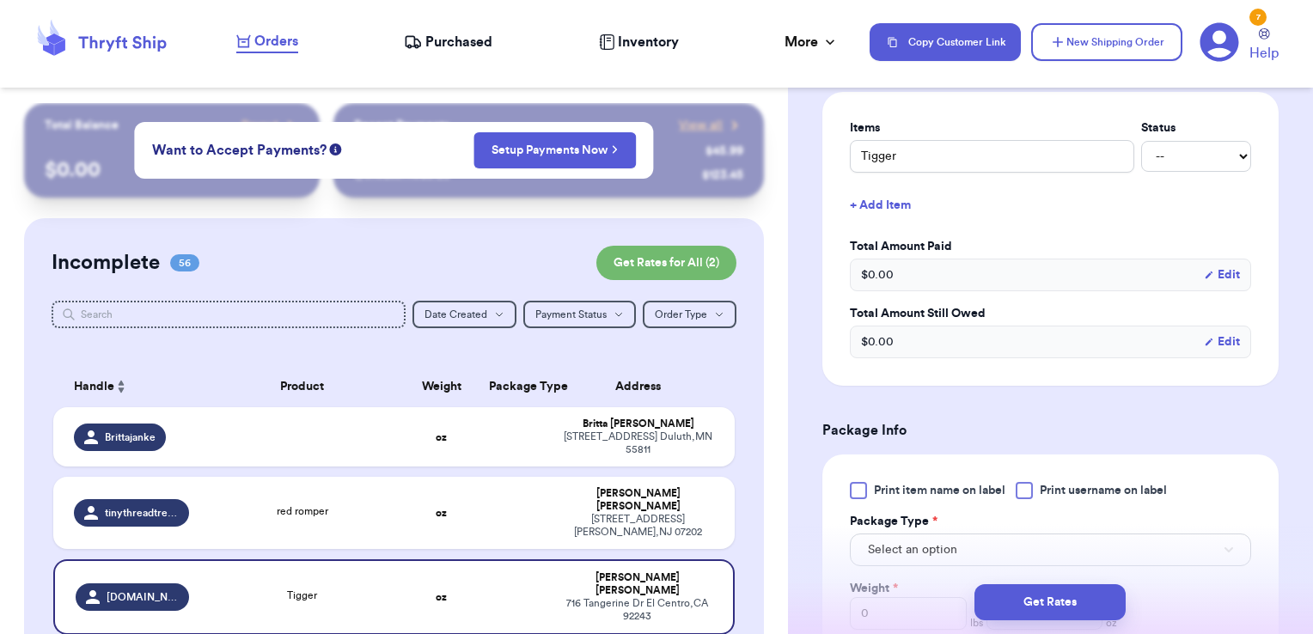
scroll to position [417, 0]
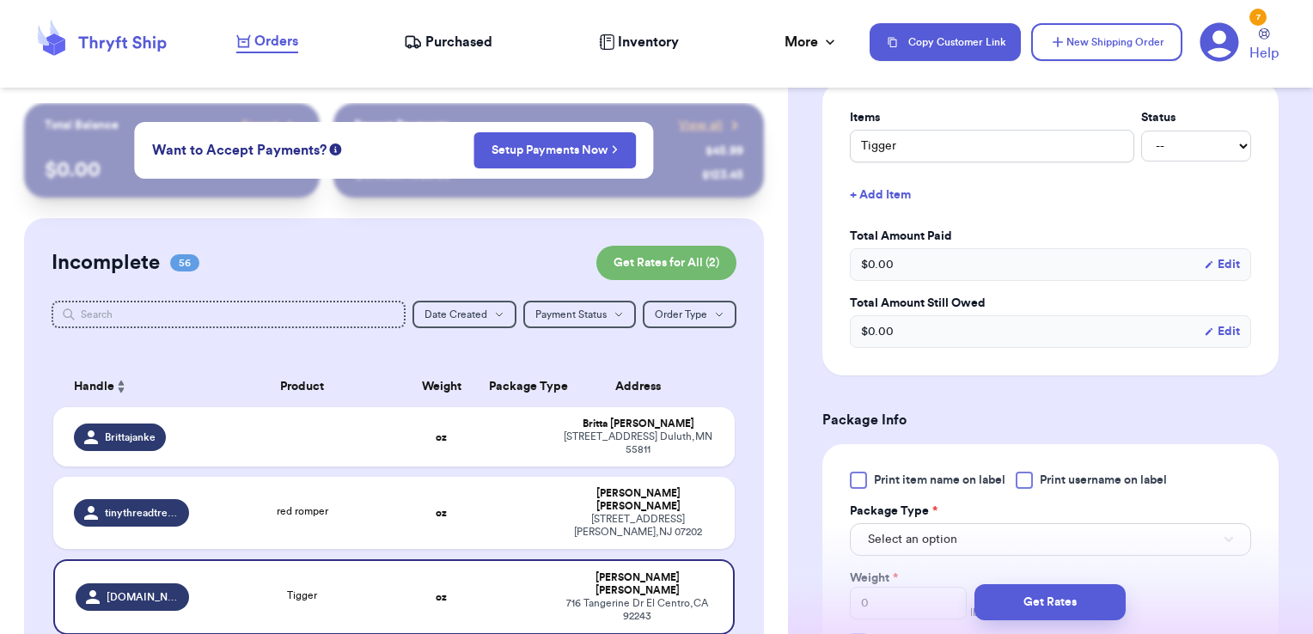
click at [1024, 473] on div at bounding box center [1024, 480] width 17 height 17
click at [0, 0] on input "Print username on label" at bounding box center [0, 0] width 0 height 0
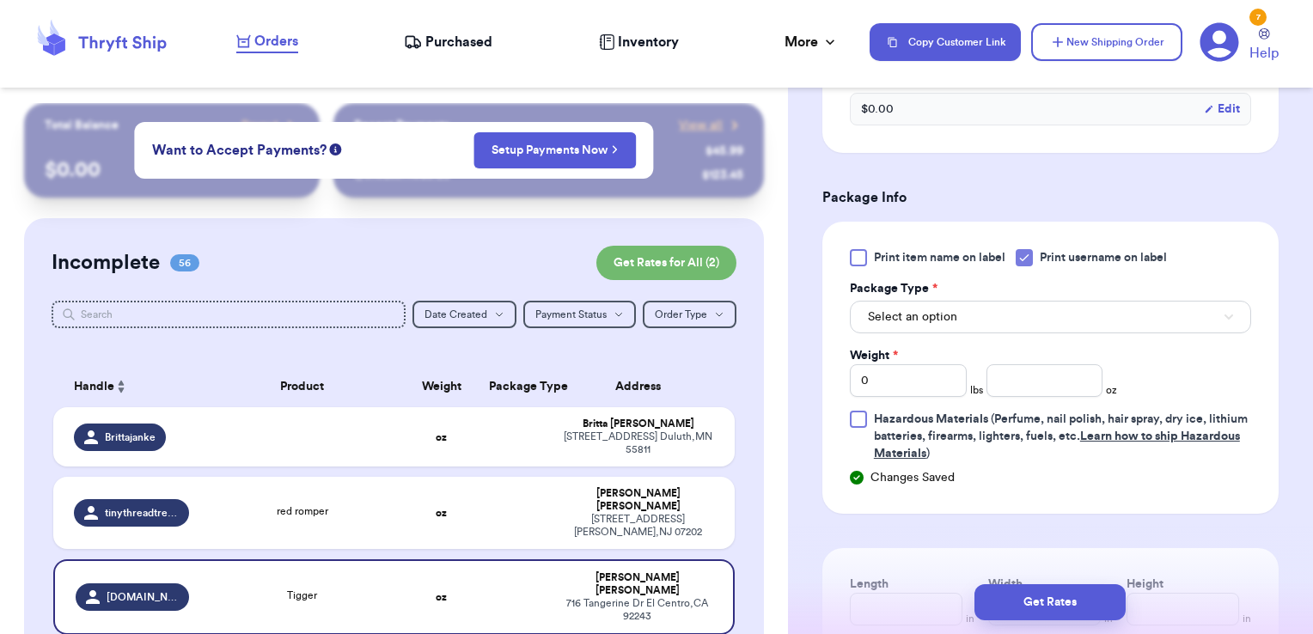
scroll to position [650, 0]
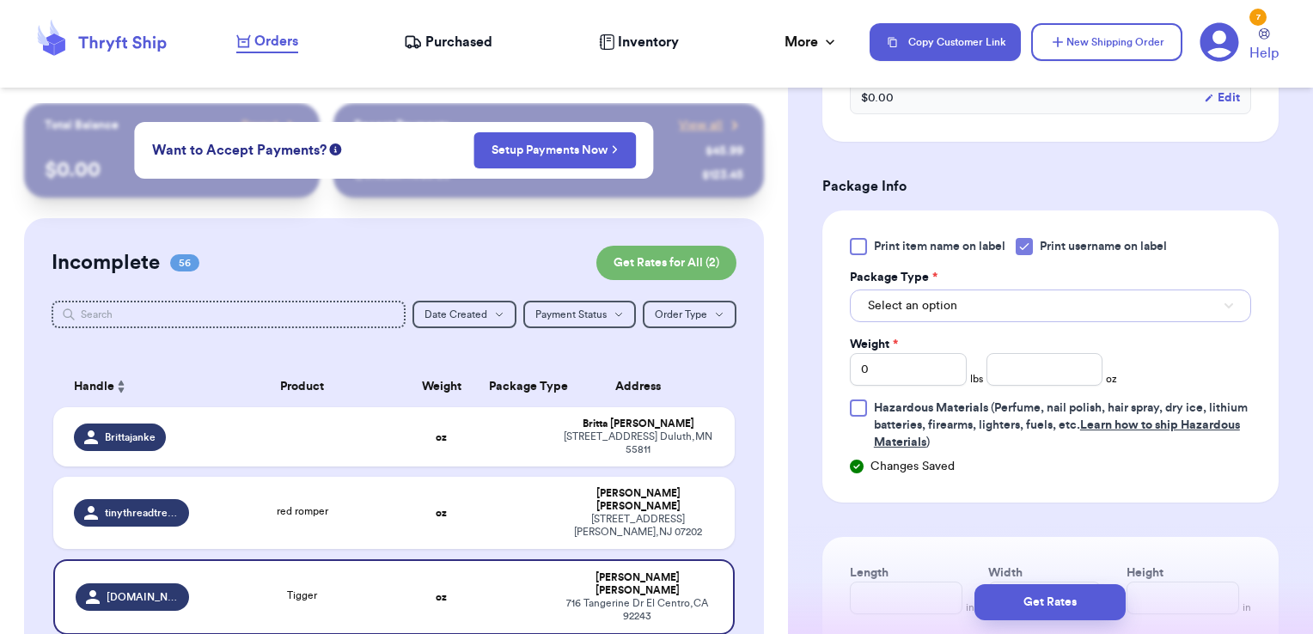
click at [942, 307] on span "Select an option" at bounding box center [912, 305] width 89 height 17
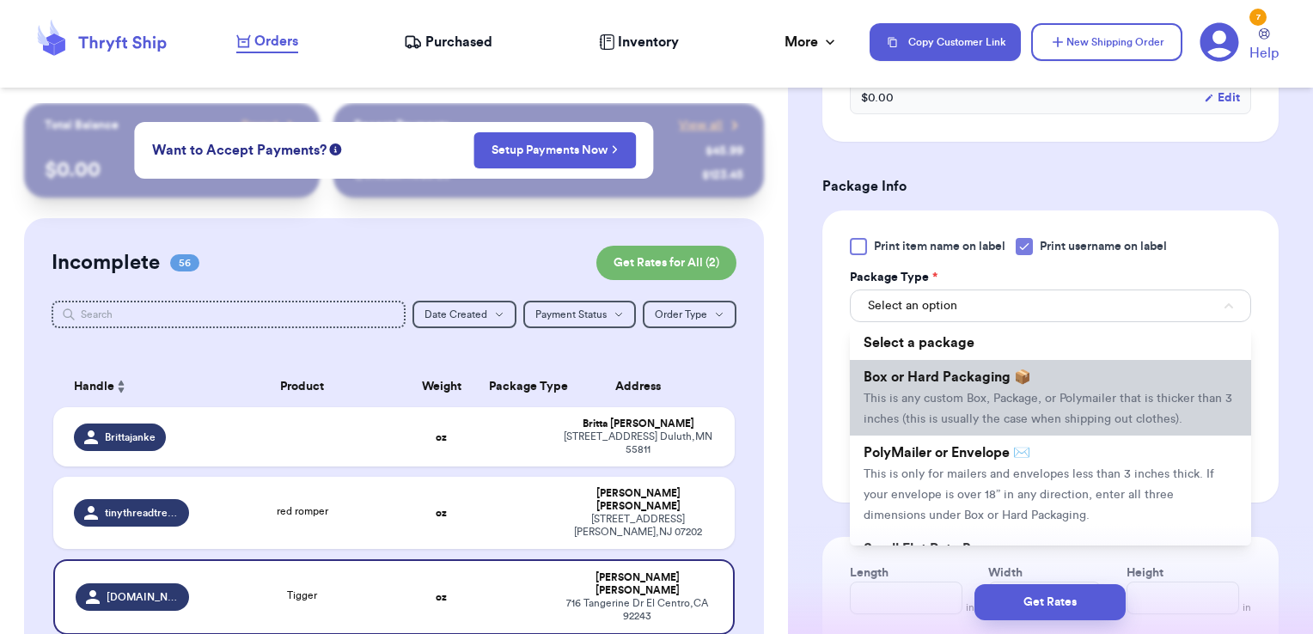
click at [918, 387] on li "Box or Hard Packaging 📦 This is any custom Box, Package, or Polymailer that is …" at bounding box center [1050, 398] width 401 height 76
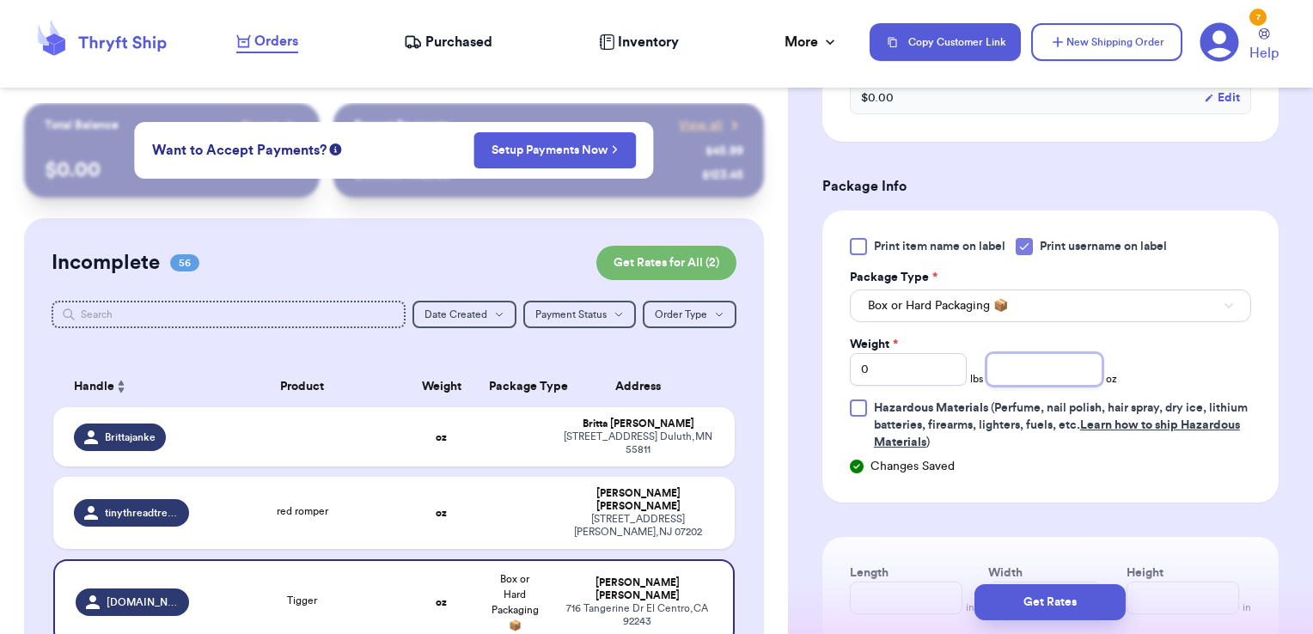
click at [1045, 369] on input "number" at bounding box center [1044, 369] width 117 height 33
type input "12.86"
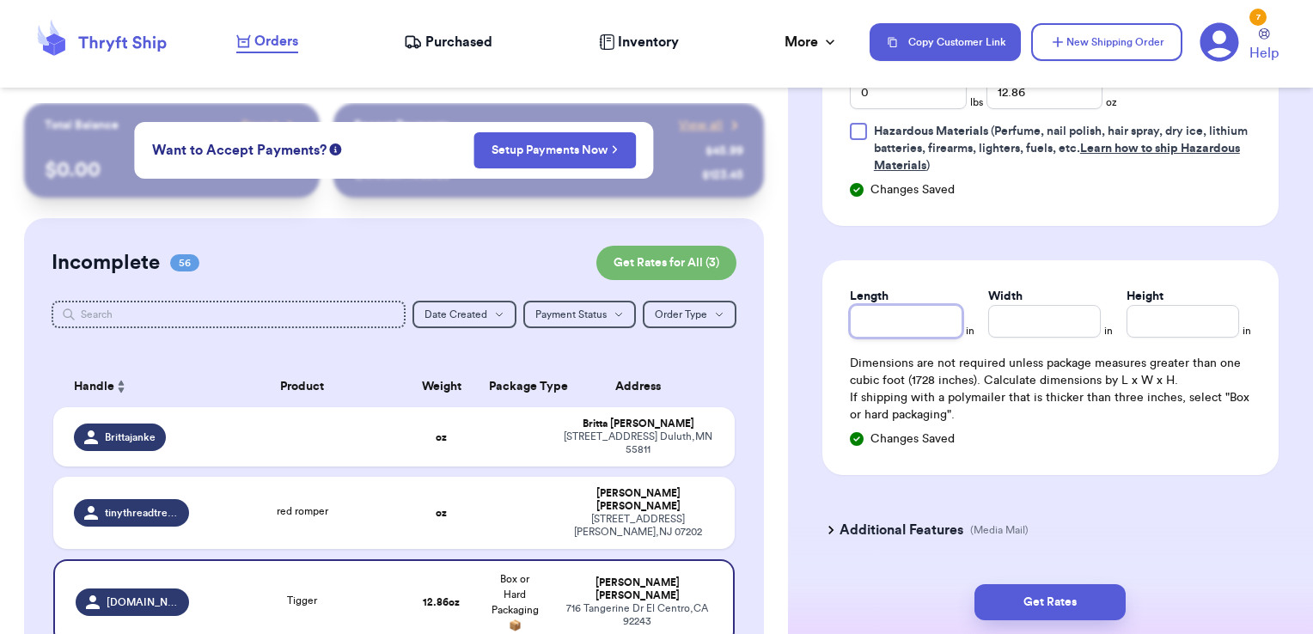
scroll to position [939, 0]
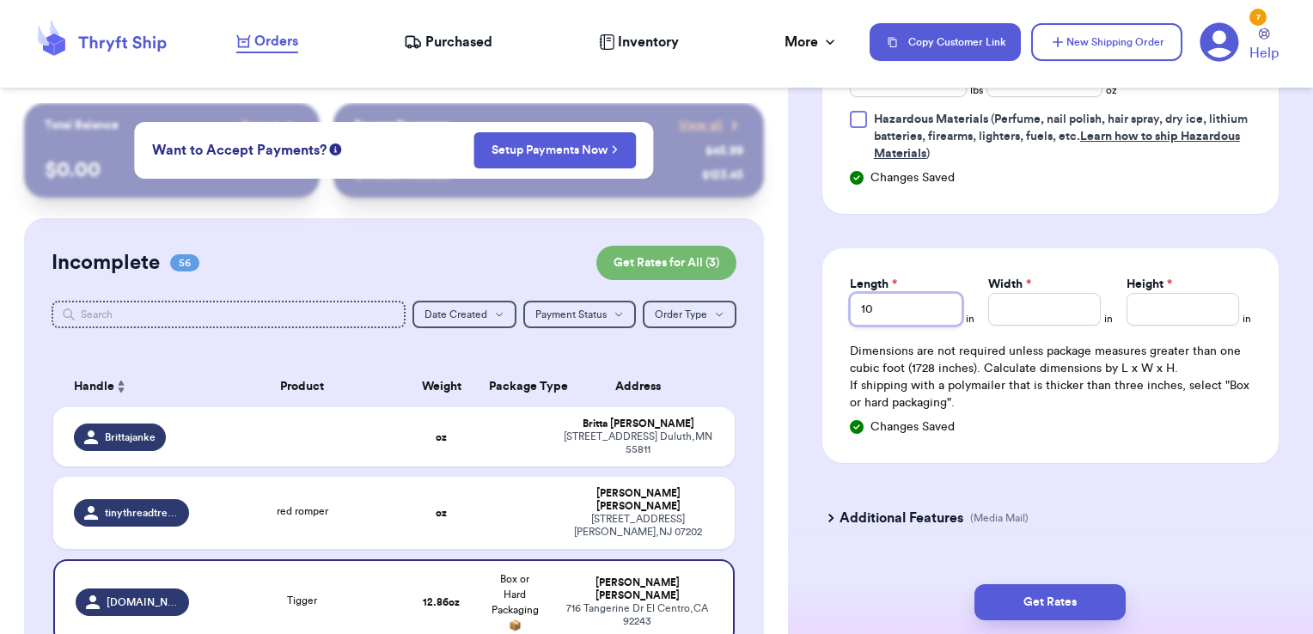
type input "10"
type input "7"
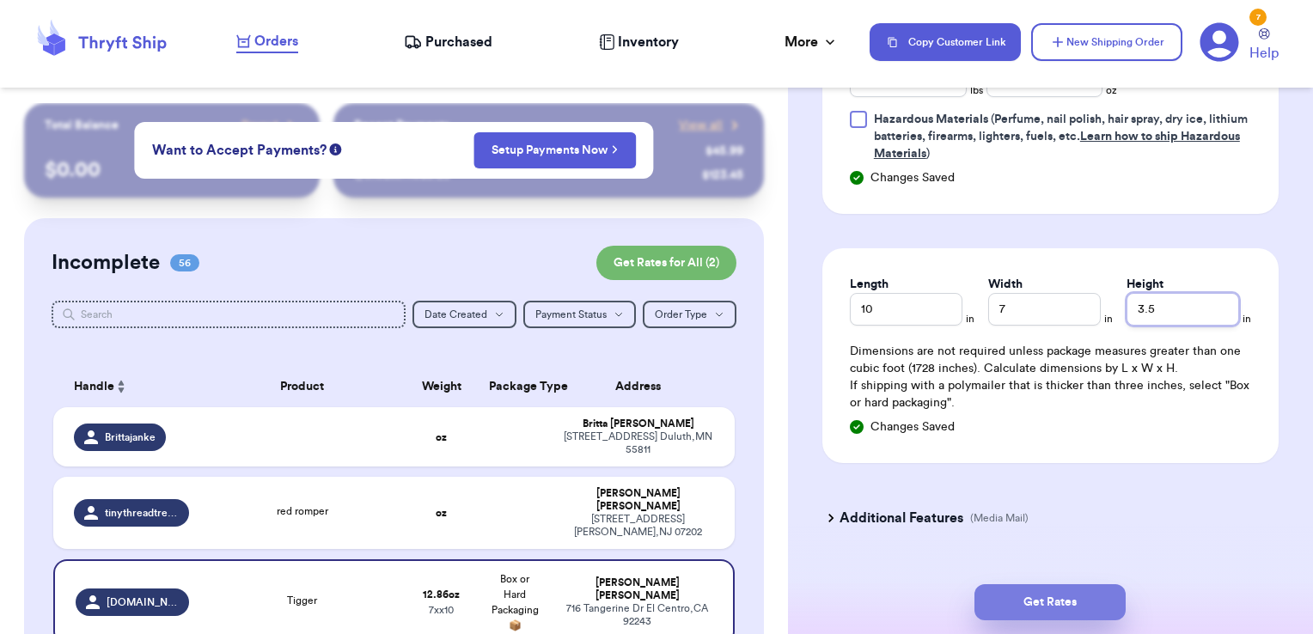
type input "3.5"
click at [1018, 613] on button "Get Rates" at bounding box center [1049, 602] width 151 height 36
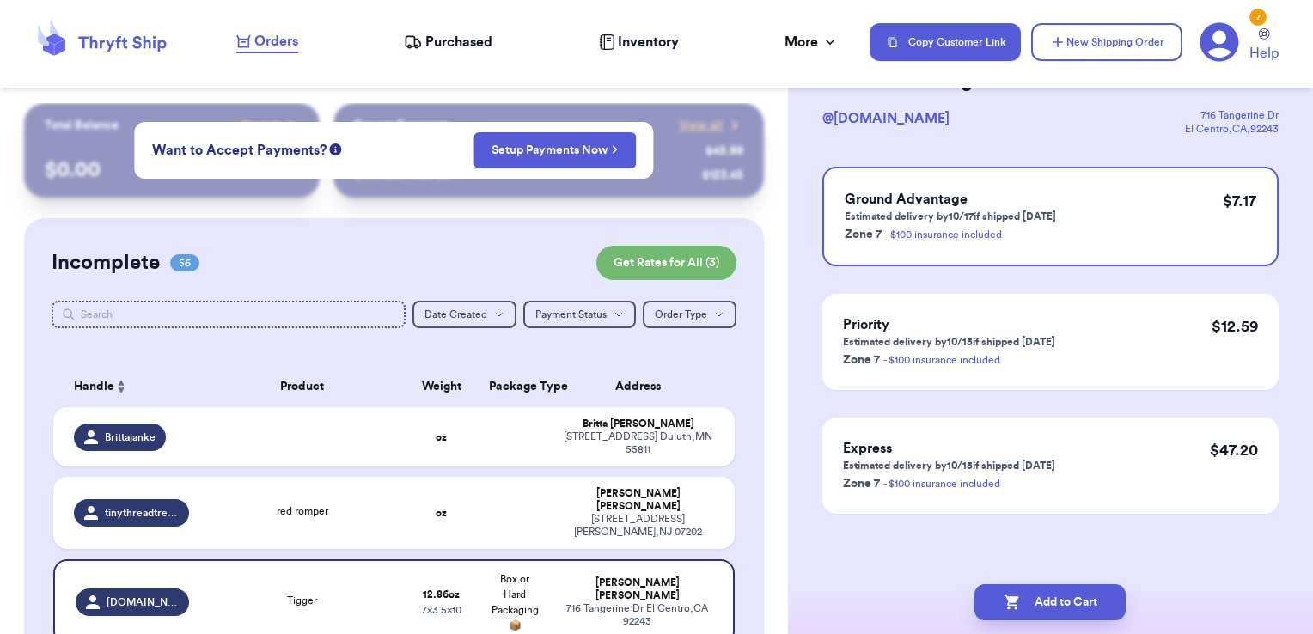
scroll to position [0, 0]
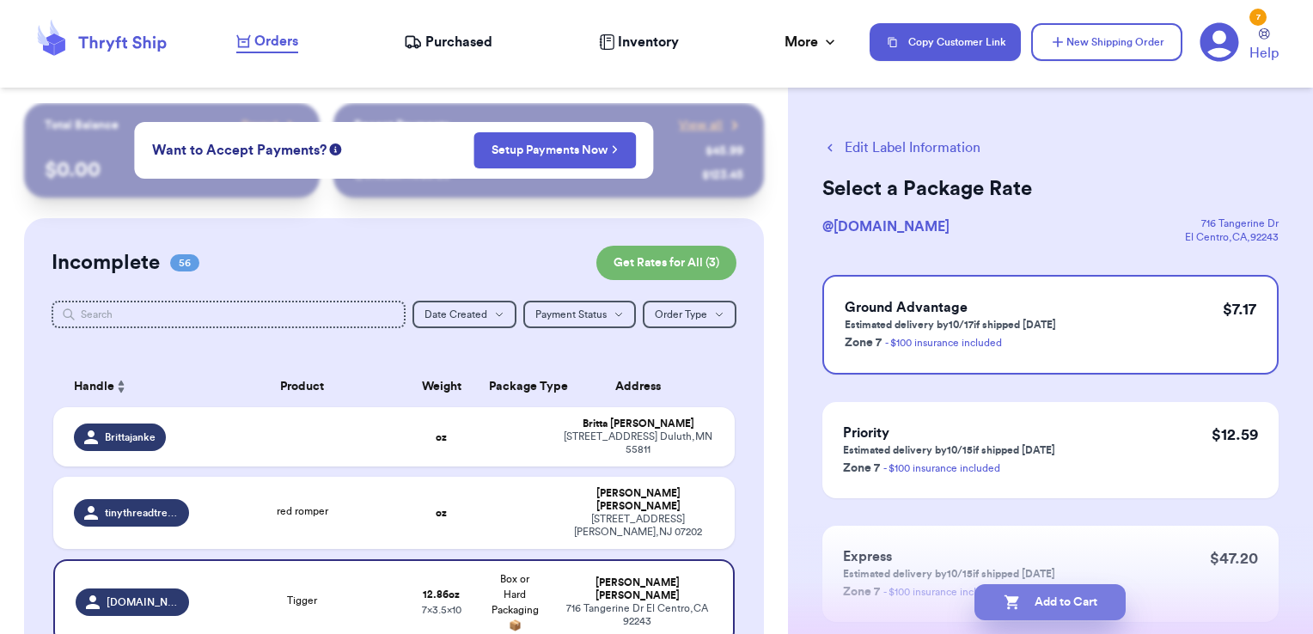
click at [1107, 601] on button "Add to Cart" at bounding box center [1049, 602] width 151 height 36
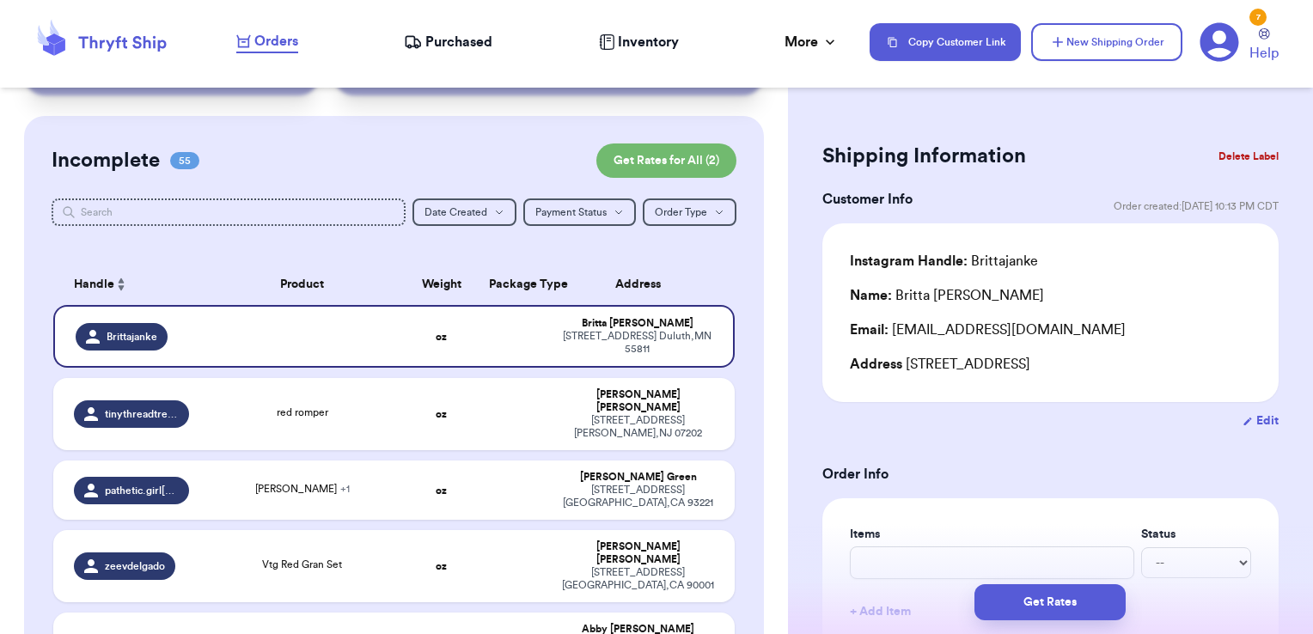
scroll to position [103, 0]
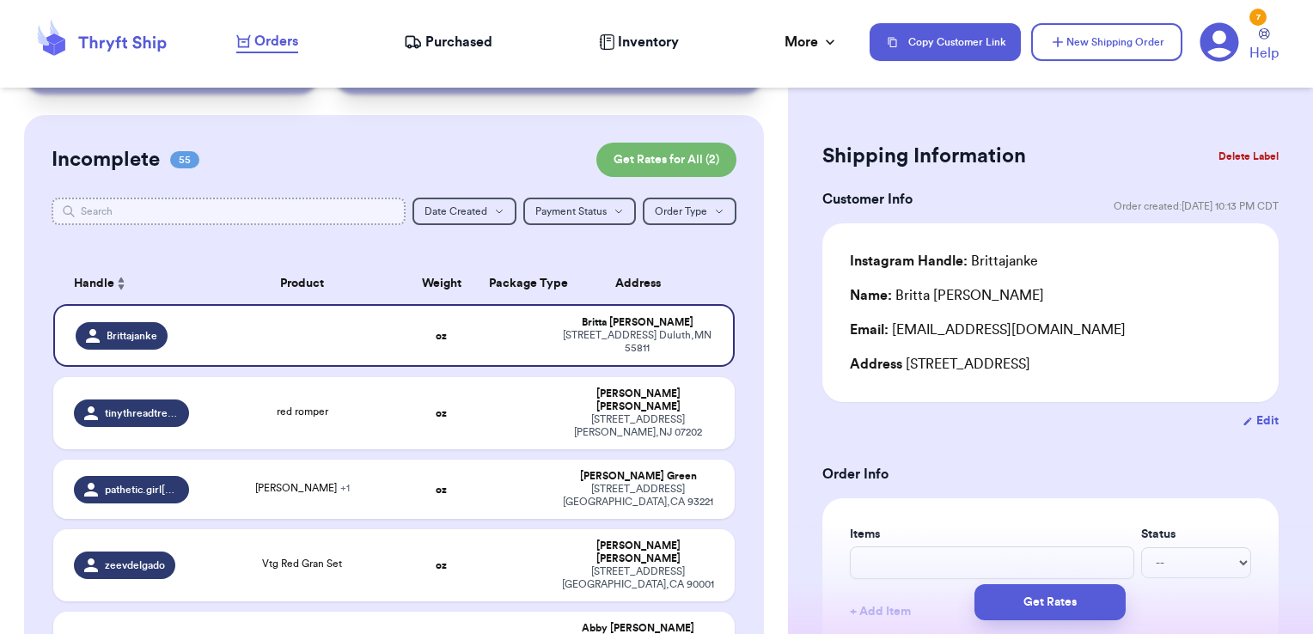
click at [178, 209] on input "text" at bounding box center [229, 211] width 355 height 27
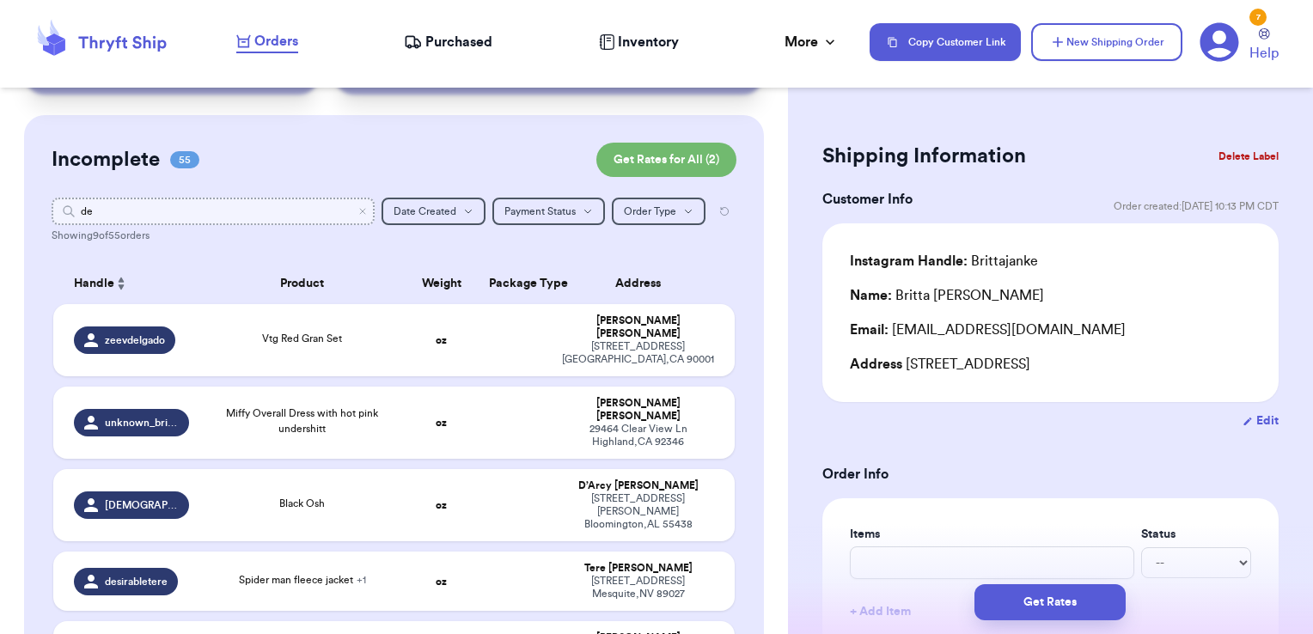
type input "d"
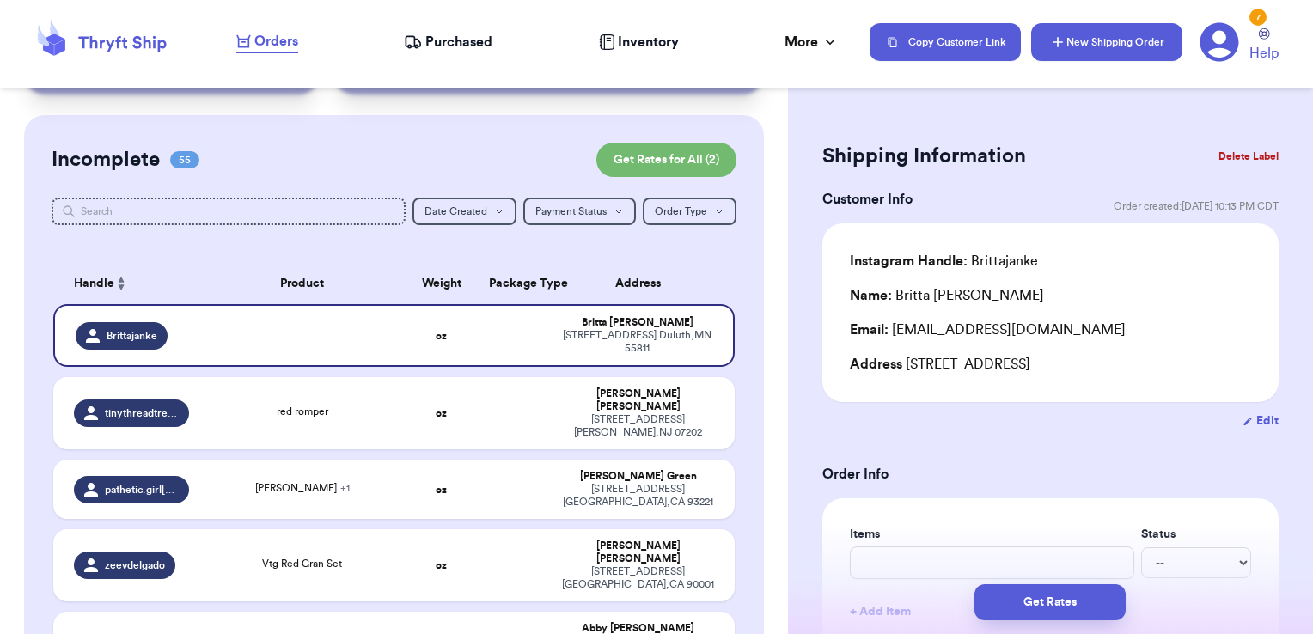
click at [1070, 50] on button "New Shipping Order" at bounding box center [1106, 42] width 151 height 38
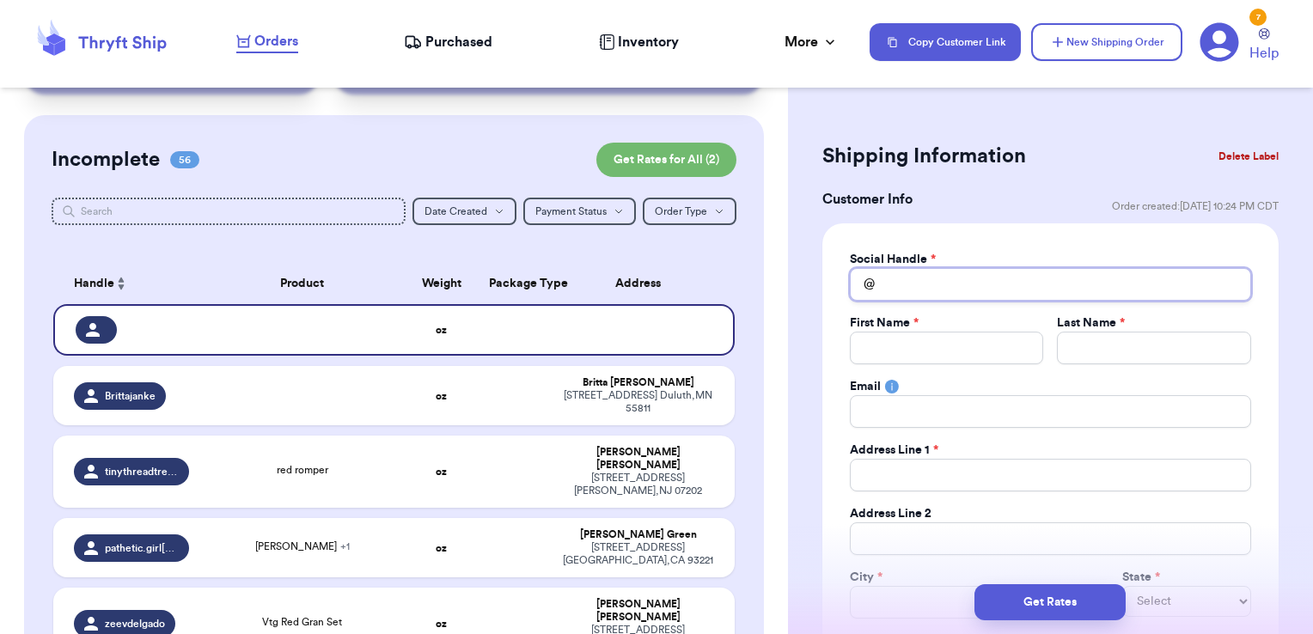
click at [915, 289] on input "Total Amount Paid" at bounding box center [1050, 284] width 401 height 33
type input "d"
type input "de"
type input "del"
type input "dell"
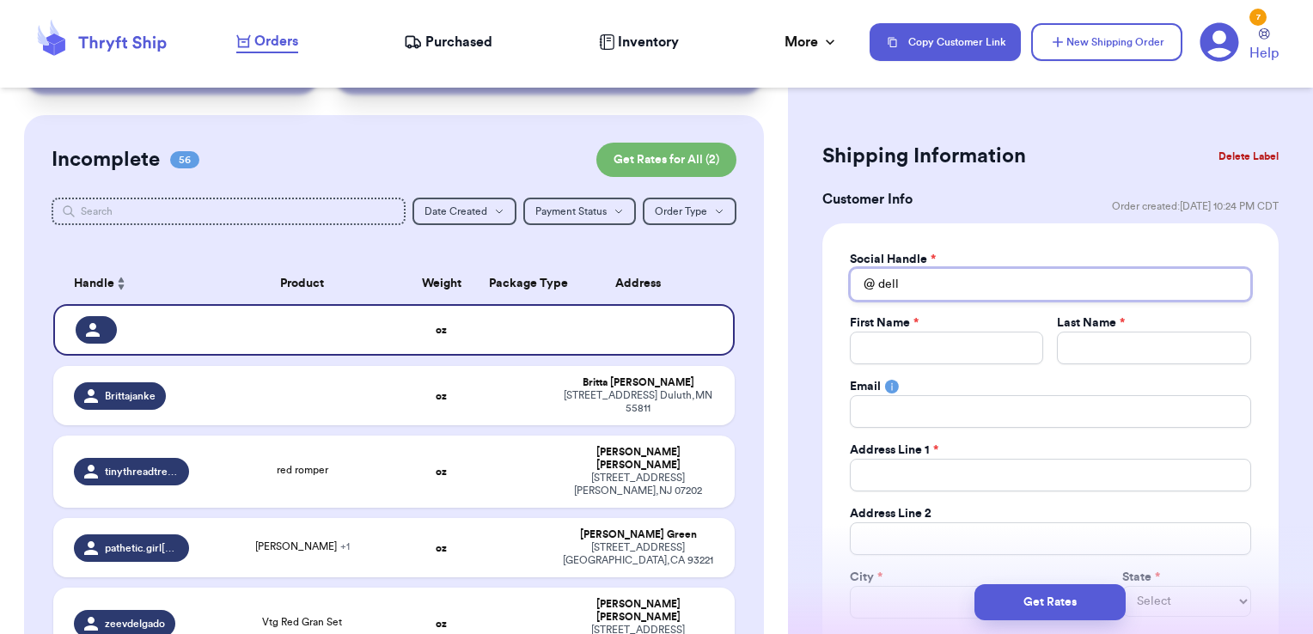
type input "della"
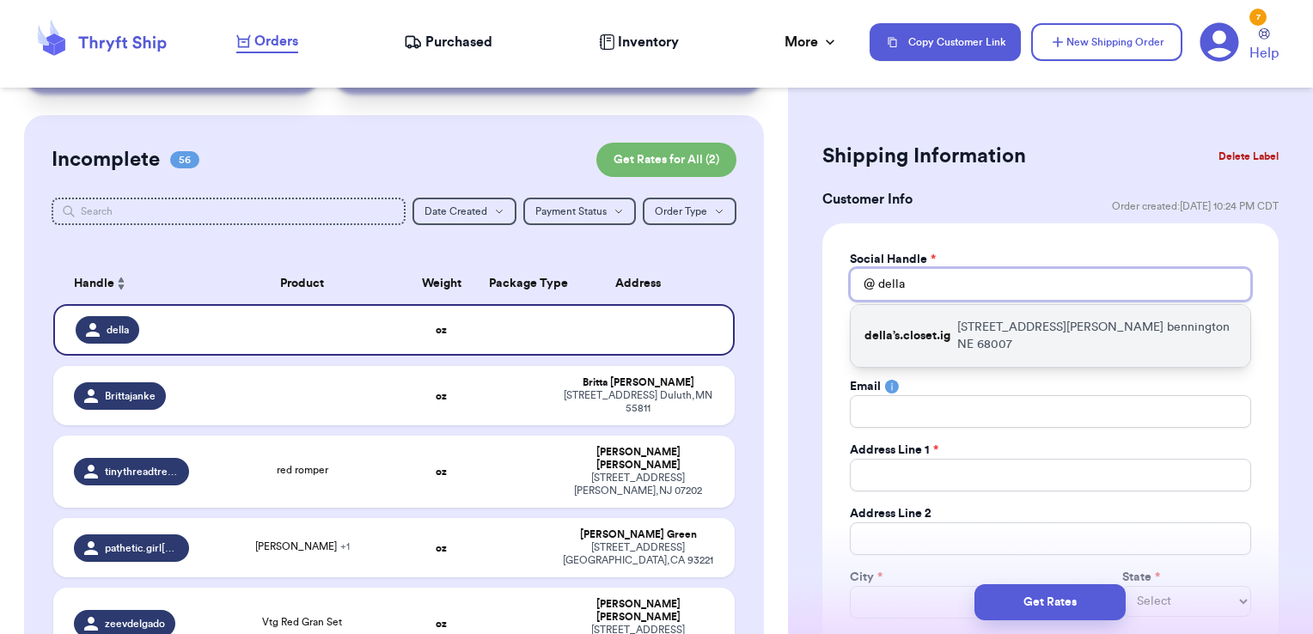
type input "della"
click at [923, 332] on p "della’s.closet.ig" at bounding box center [907, 335] width 86 height 17
type input "della’s.closet.ig"
type input "[PERSON_NAME]"
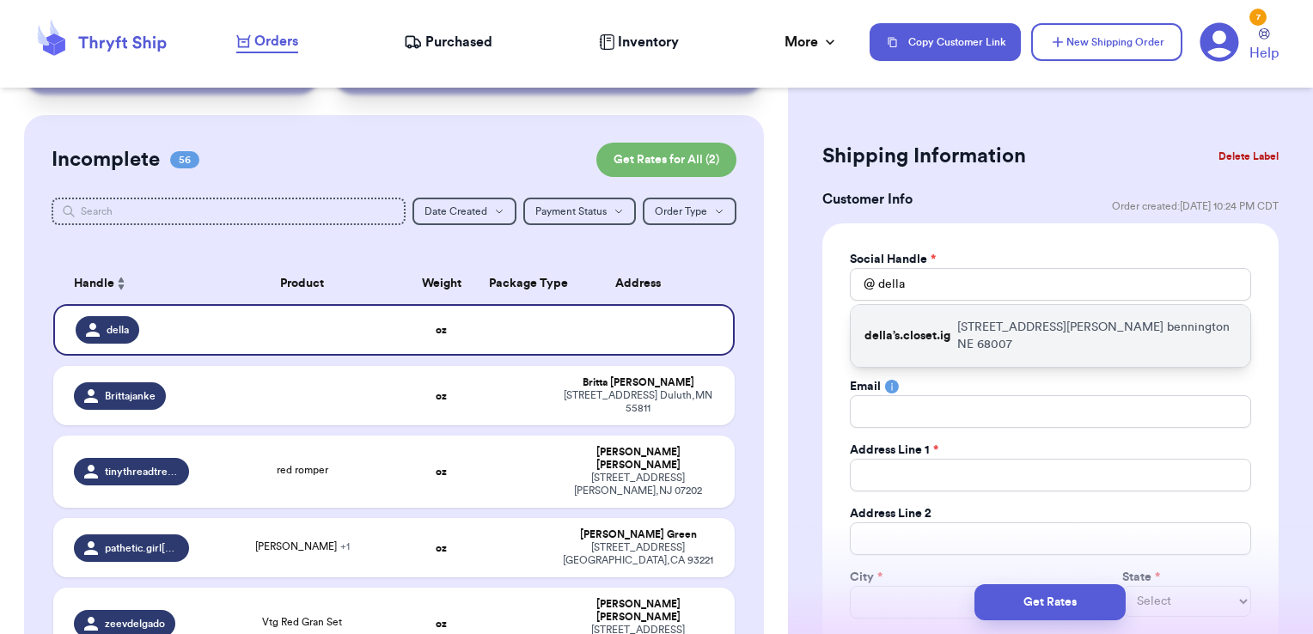
type input "[EMAIL_ADDRESS][DOMAIN_NAME]"
type input "[STREET_ADDRESS][PERSON_NAME]"
type input "bennington"
select select "NE"
type input "68007"
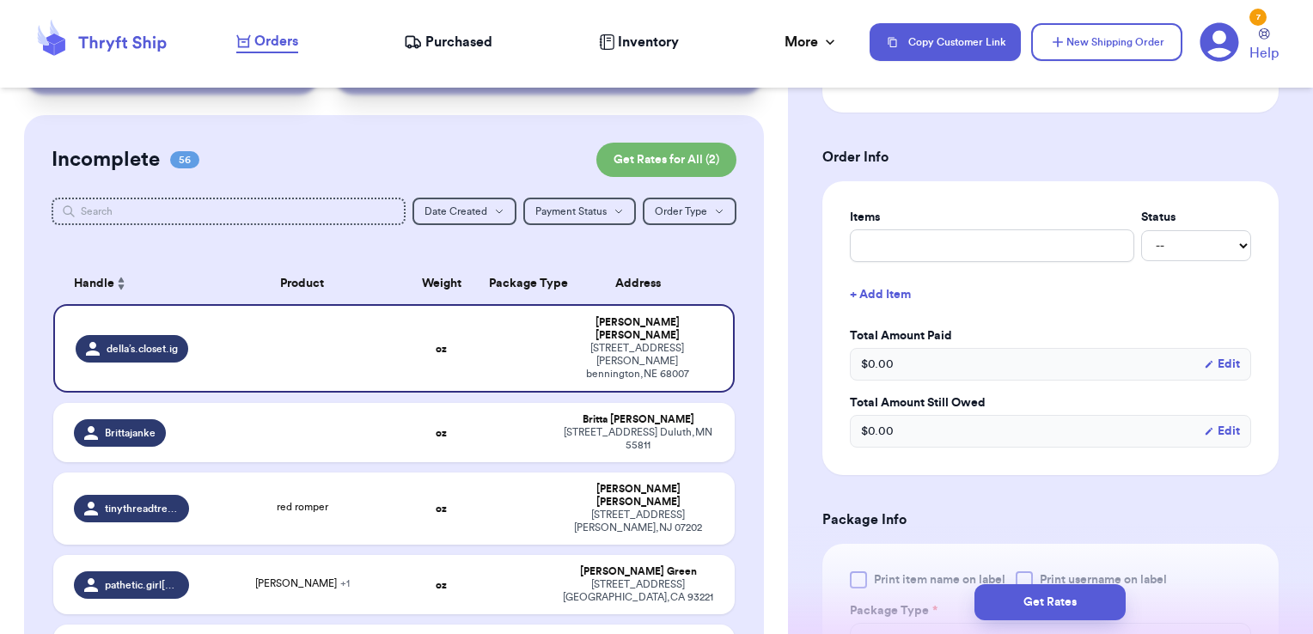
scroll to position [630, 0]
click at [918, 243] on input "text" at bounding box center [992, 244] width 284 height 33
type input "clothes- thank you!"
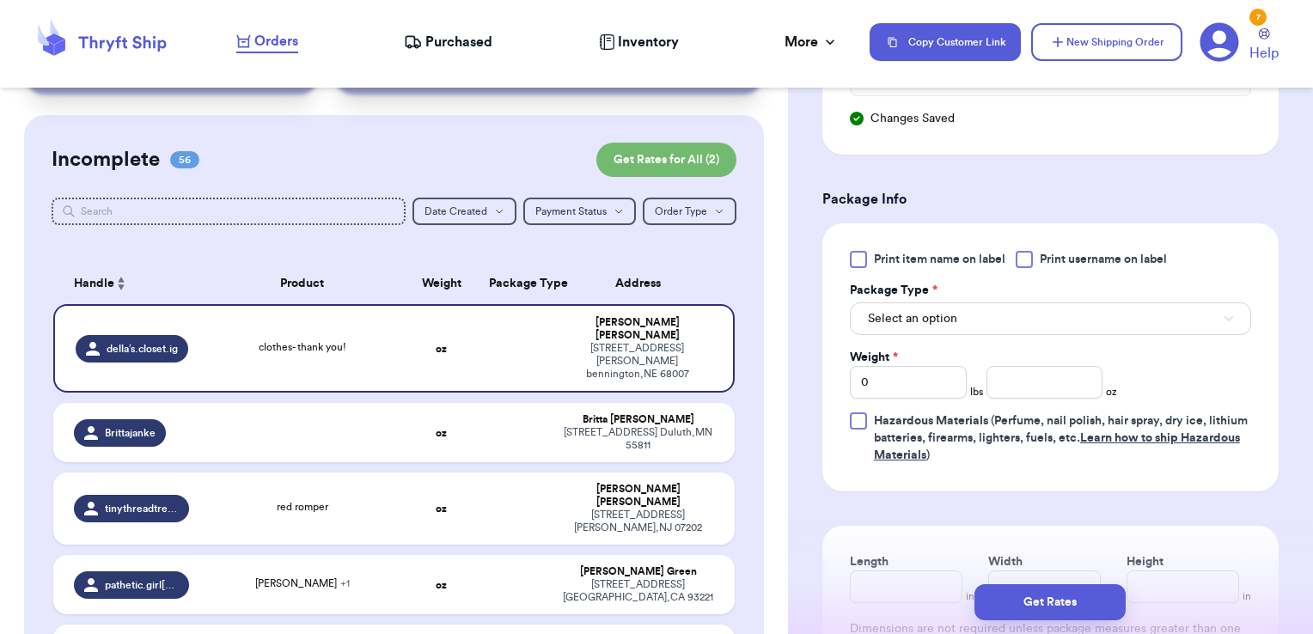
scroll to position [980, 0]
click at [1034, 251] on label "Print username on label" at bounding box center [1091, 258] width 151 height 17
click at [0, 0] on input "Print username on label" at bounding box center [0, 0] width 0 height 0
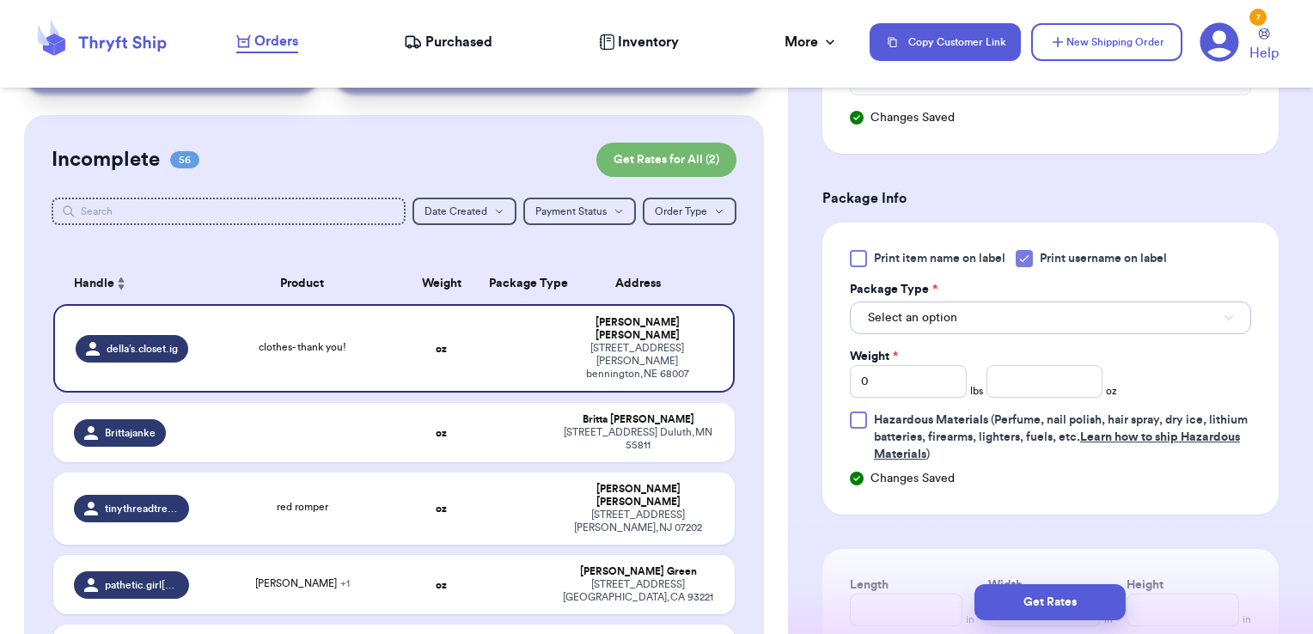
click at [1010, 308] on button "Select an option" at bounding box center [1050, 318] width 401 height 33
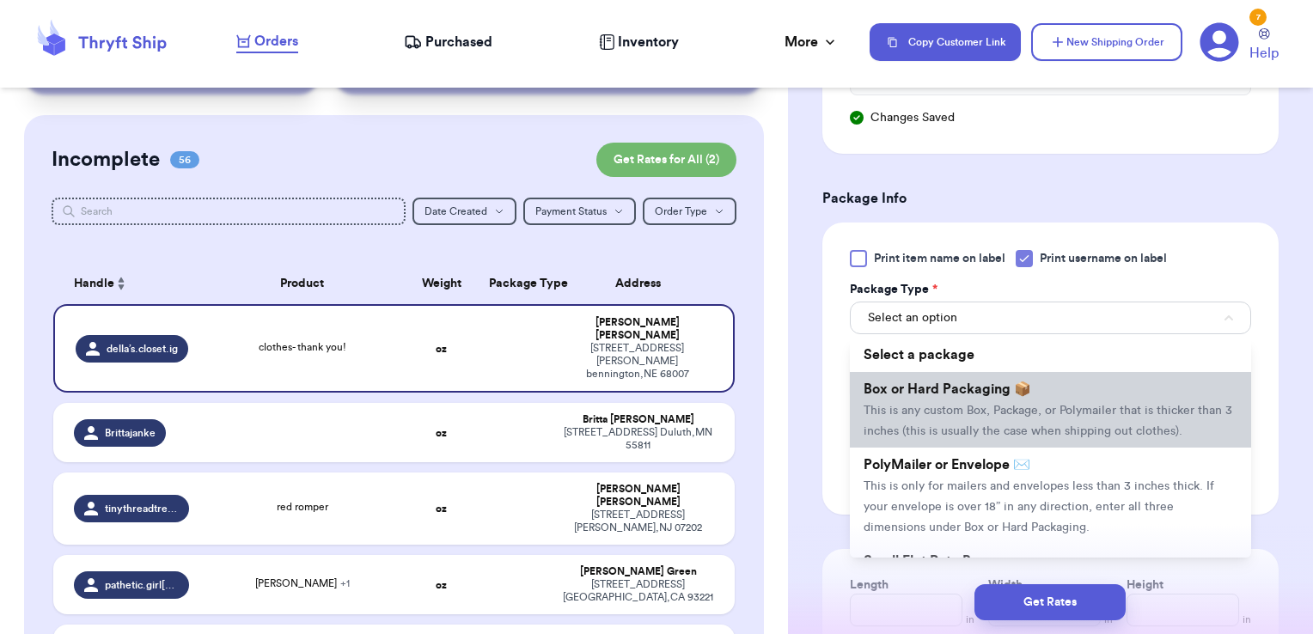
click at [980, 372] on li "Box or Hard Packaging 📦 This is any custom Box, Package, or Polymailer that is …" at bounding box center [1050, 410] width 401 height 76
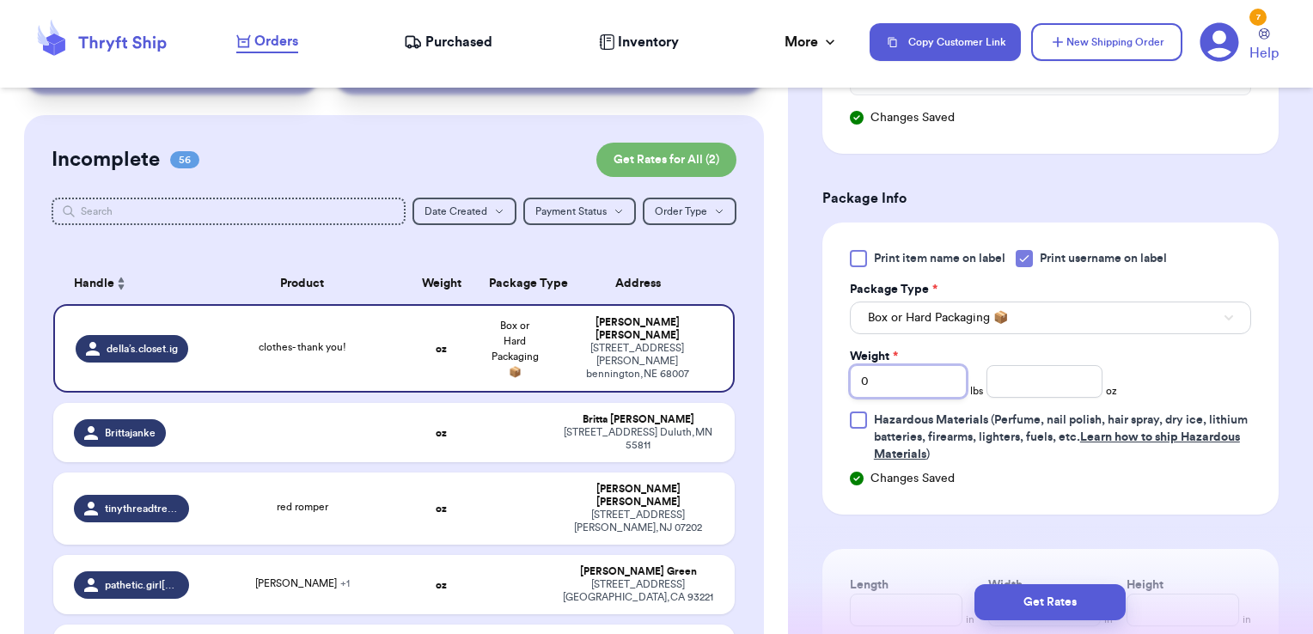
drag, startPoint x: 875, startPoint y: 380, endPoint x: 747, endPoint y: 356, distance: 130.3
click at [747, 356] on div "Customer Link New Order Total Balance Payout $ 0.00 Recent Payments View all @ …" at bounding box center [656, 317] width 1313 height 634
type input "6"
type input "8.34"
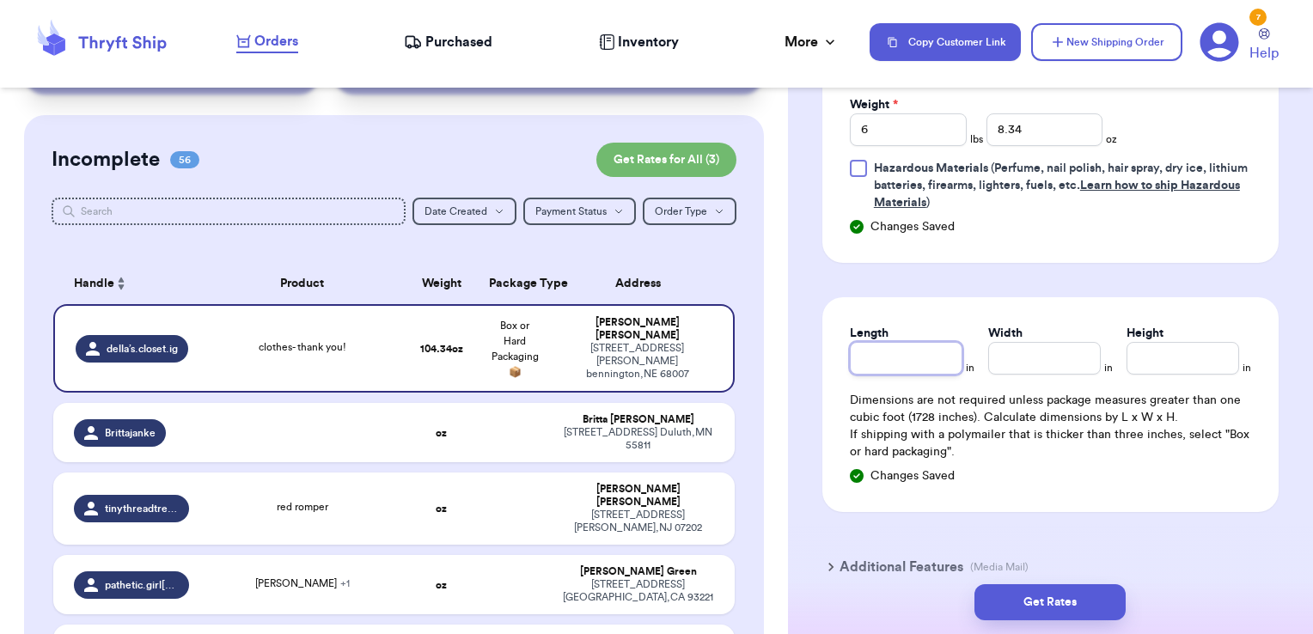
scroll to position [1235, 0]
type input "12"
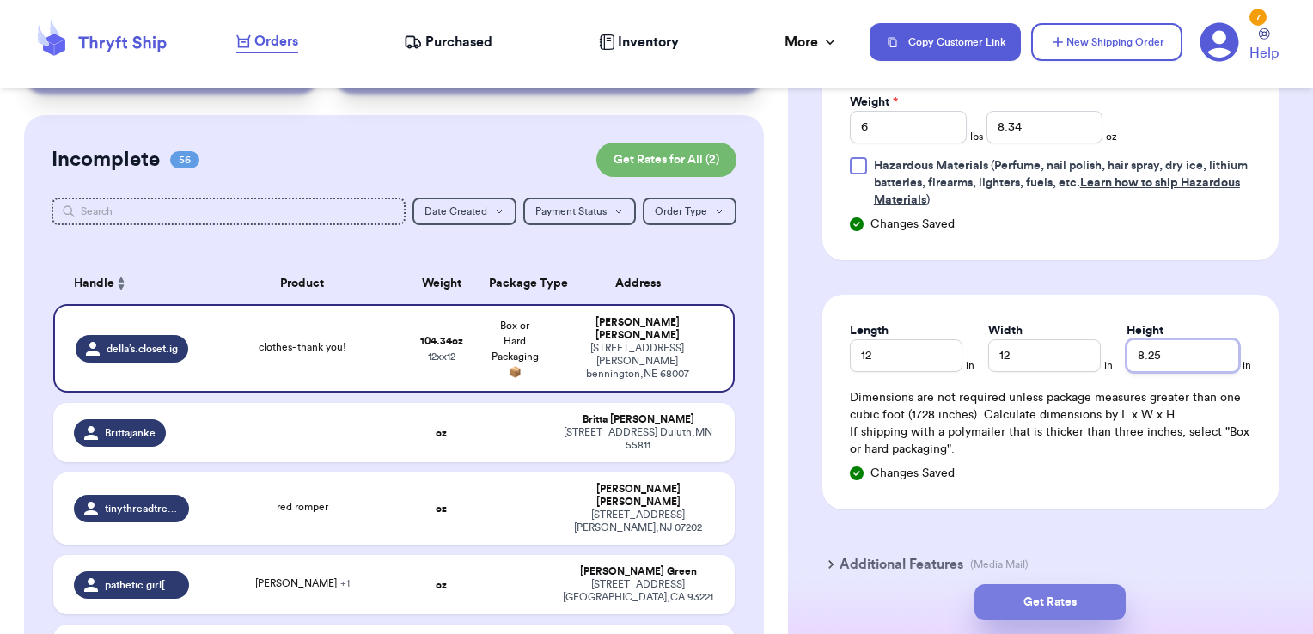
type input "8.25"
click at [1112, 612] on button "Get Rates" at bounding box center [1049, 602] width 151 height 36
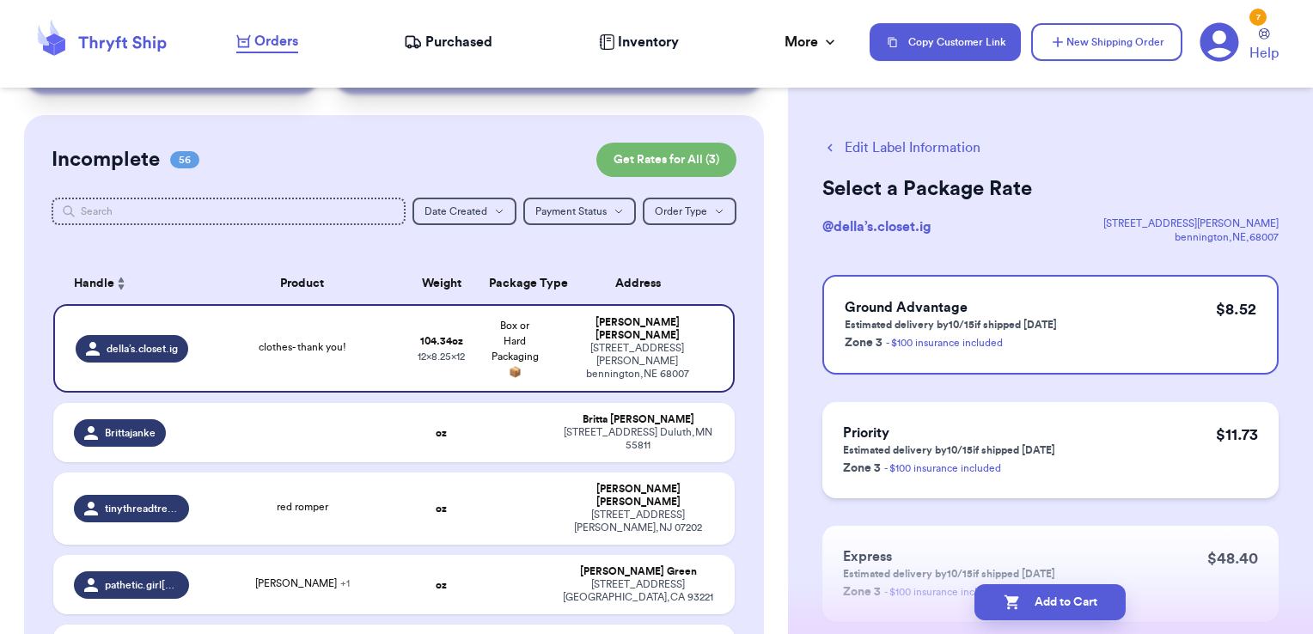
scroll to position [76, 0]
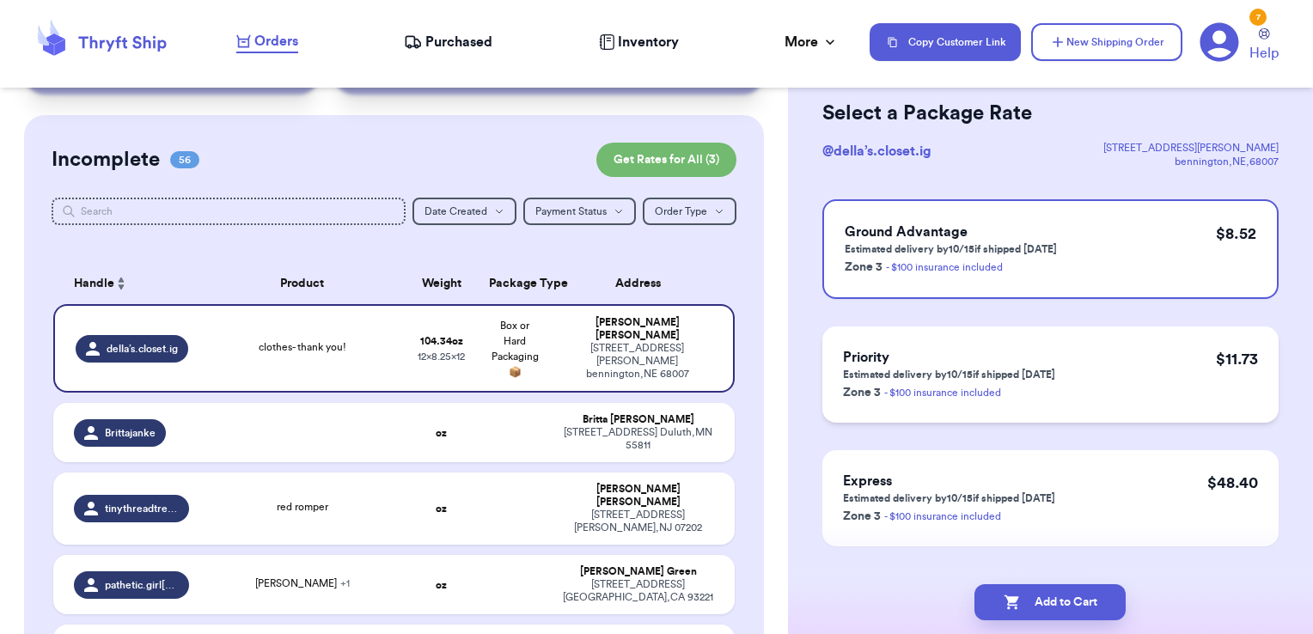
click at [1148, 376] on div "Priority Estimated delivery by 10/15 if shipped [DATE] Zone 3 - $100 insurance …" at bounding box center [1050, 374] width 456 height 96
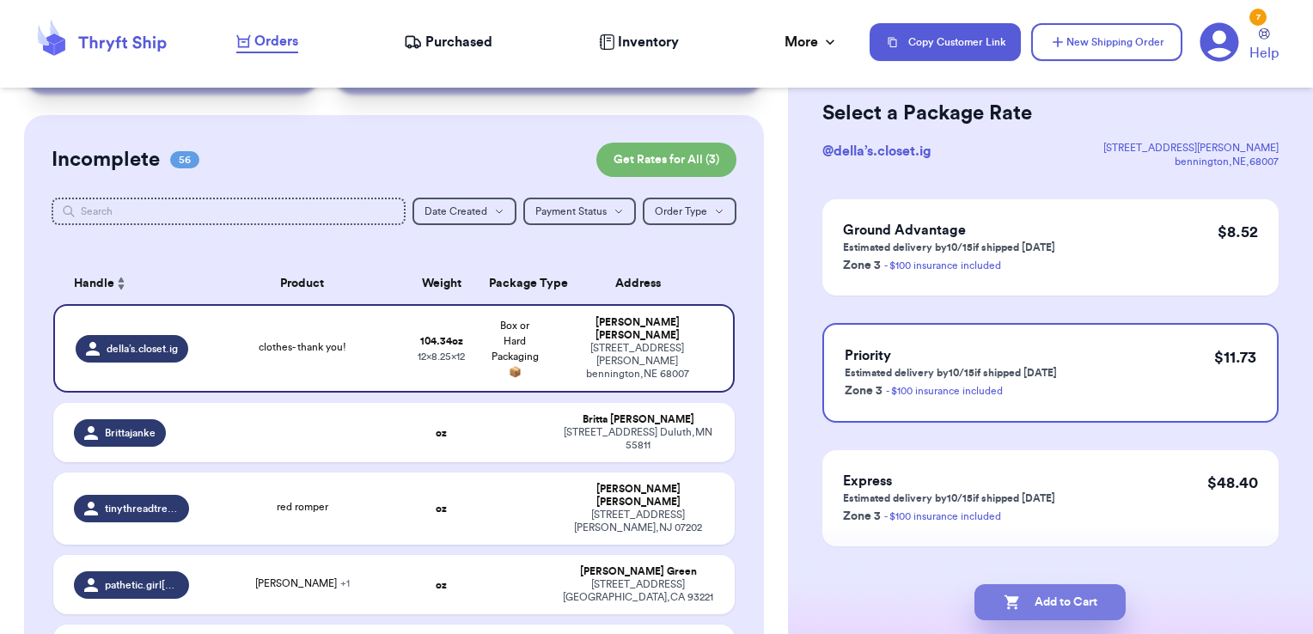
click at [1091, 589] on button "Add to Cart" at bounding box center [1049, 602] width 151 height 36
